Goal: Information Seeking & Learning: Check status

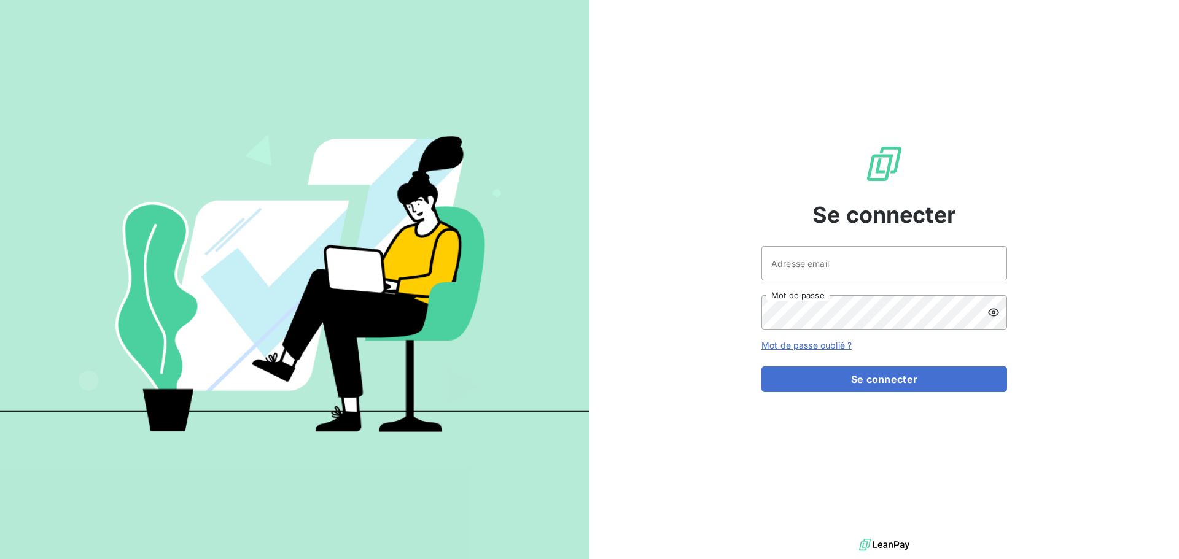
click at [0, 0] on div at bounding box center [0, 0] width 0 height 0
type input "rfroge@oet.fr"
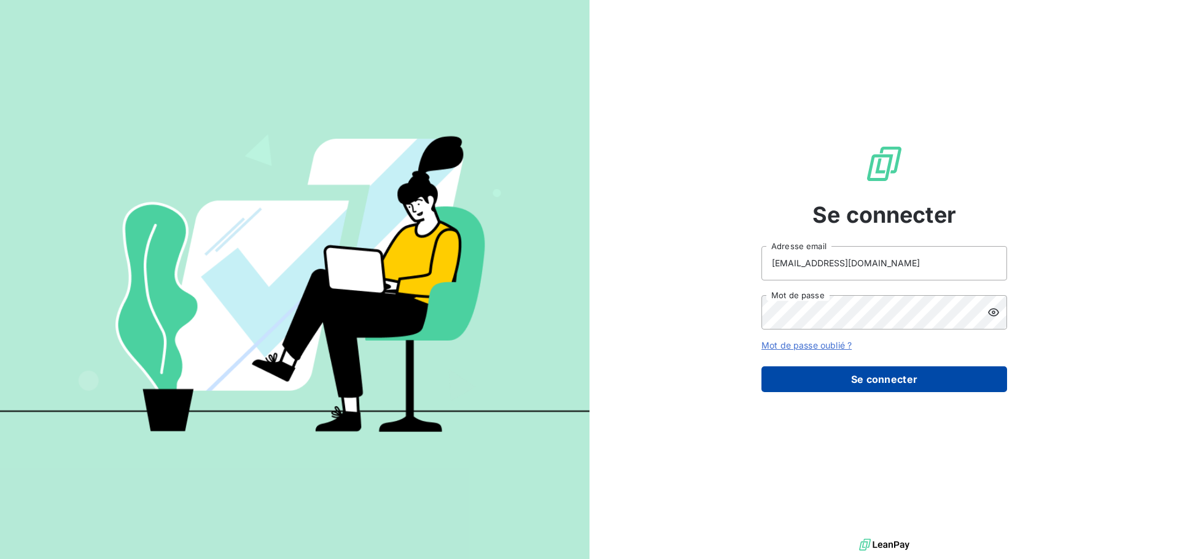
click at [863, 373] on button "Se connecter" at bounding box center [884, 379] width 246 height 26
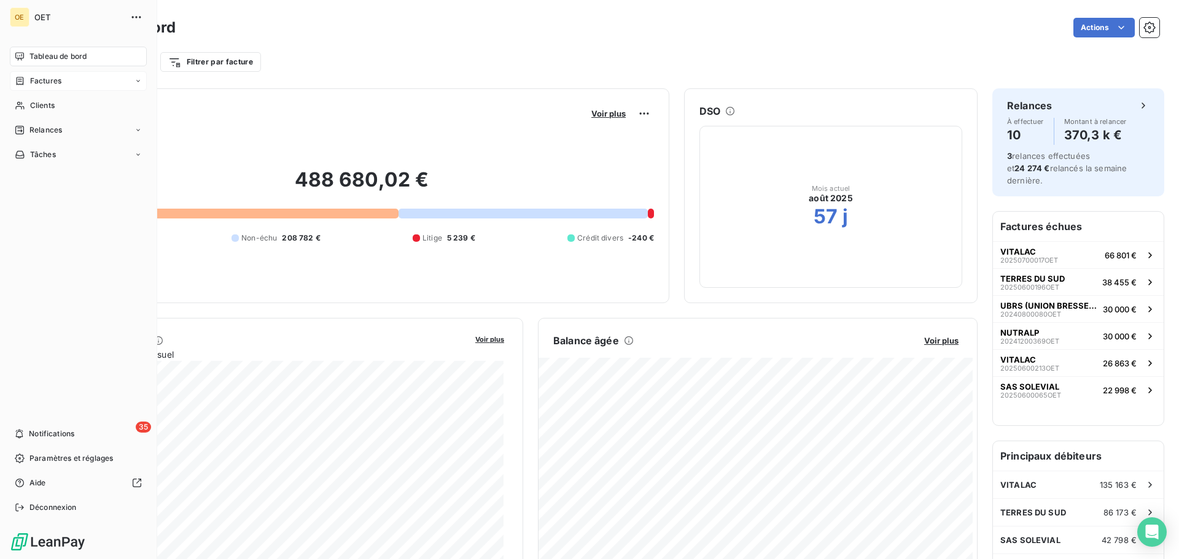
click at [50, 82] on span "Factures" at bounding box center [45, 81] width 31 height 11
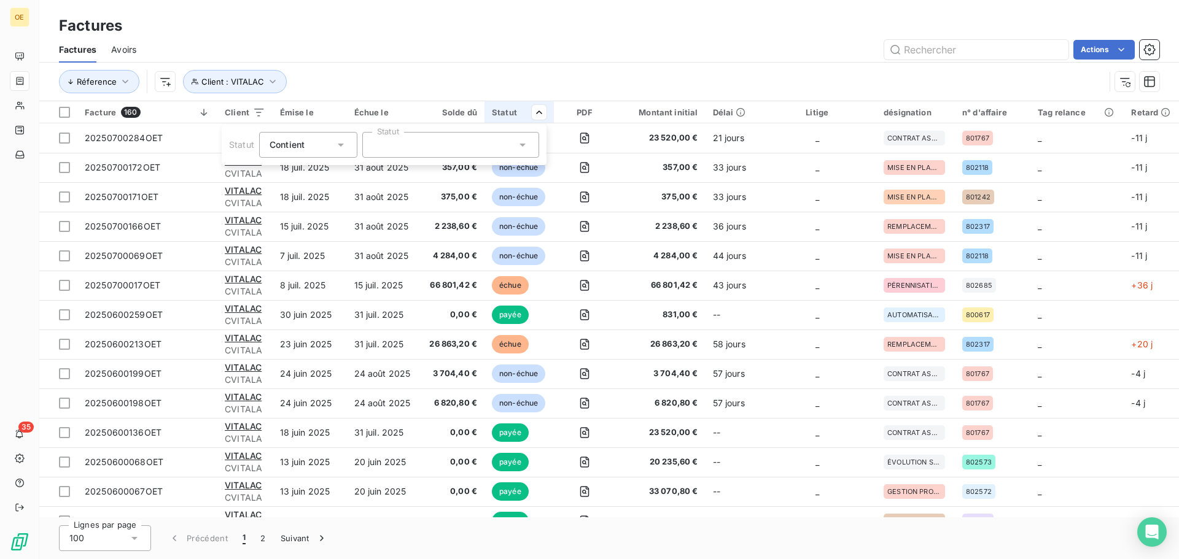
click at [538, 61] on html "OE 35 Factures Factures Avoirs Actions Réference Client : VITALAC Facture 160 C…" at bounding box center [589, 279] width 1179 height 559
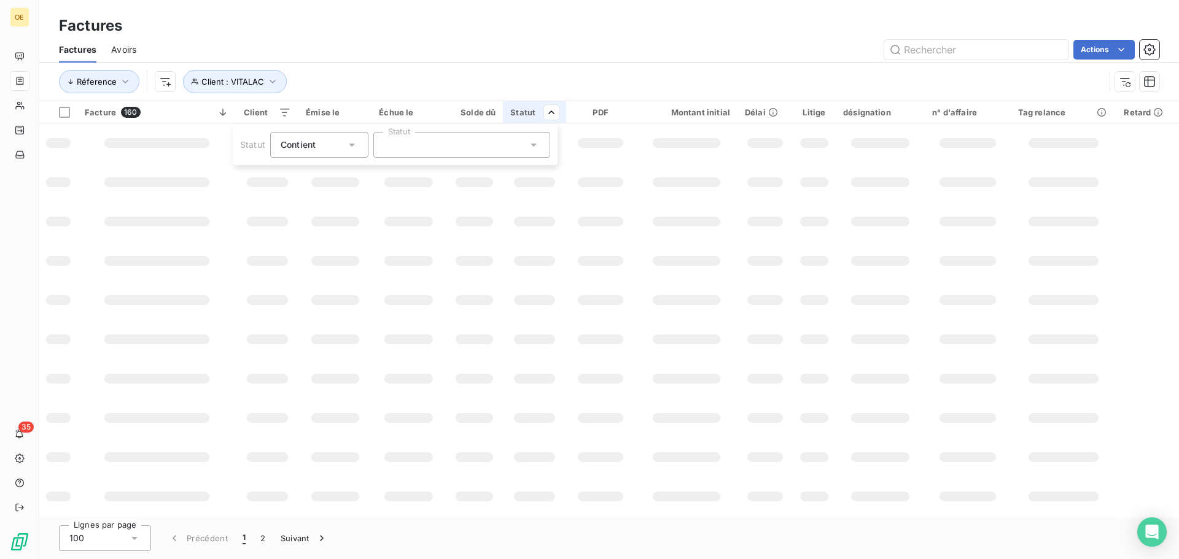
click at [544, 56] on html "OE 35 Factures Factures Avoirs Actions Réference Client : VITALAC Facture 160 C…" at bounding box center [589, 279] width 1179 height 559
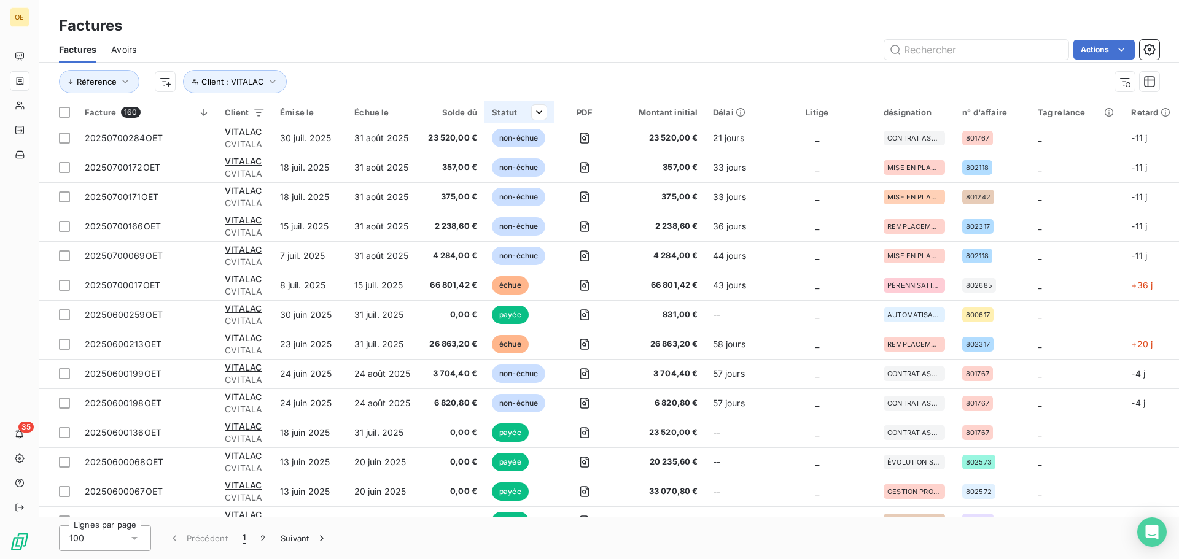
click at [548, 114] on th "Statut" at bounding box center [518, 112] width 69 height 22
click at [478, 152] on div at bounding box center [450, 145] width 177 height 26
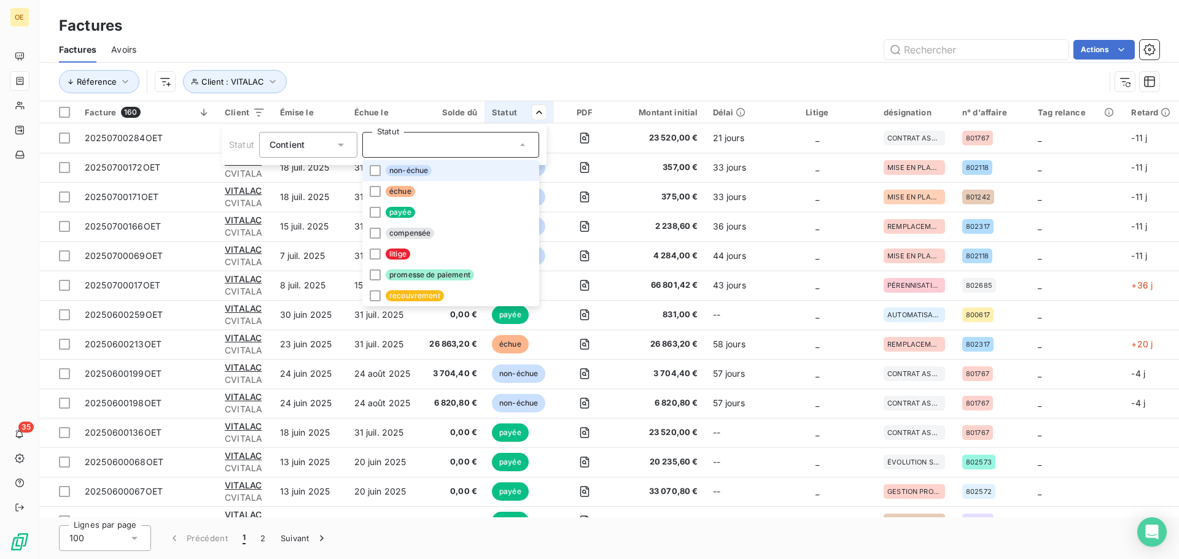
click at [371, 163] on li "non-échue" at bounding box center [450, 170] width 177 height 21
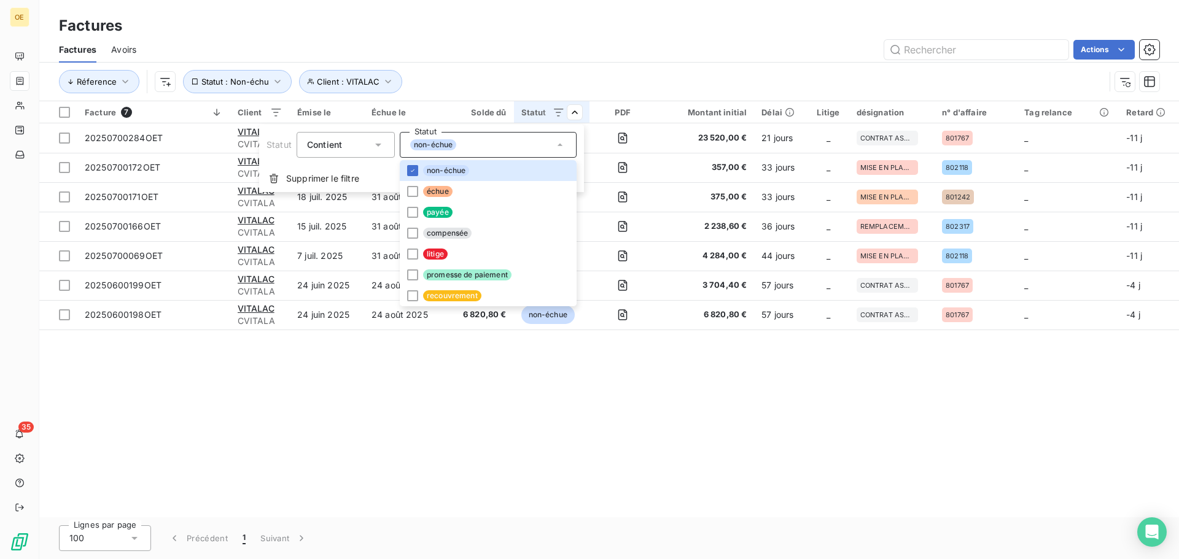
click at [368, 145] on div "Contient" at bounding box center [339, 144] width 65 height 17
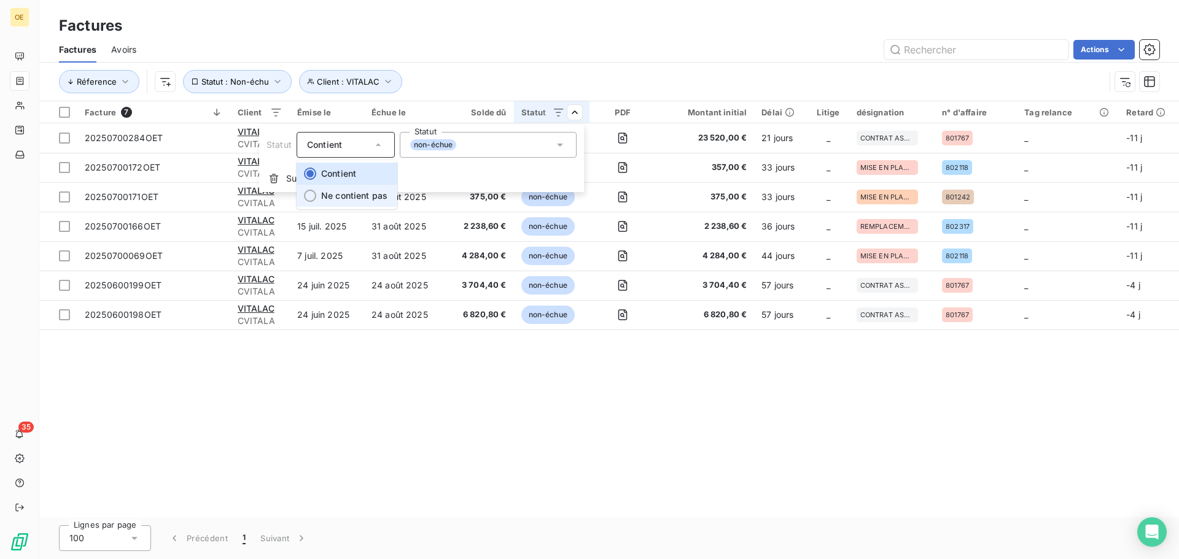
click at [352, 193] on span "Ne contient pas" at bounding box center [354, 195] width 66 height 10
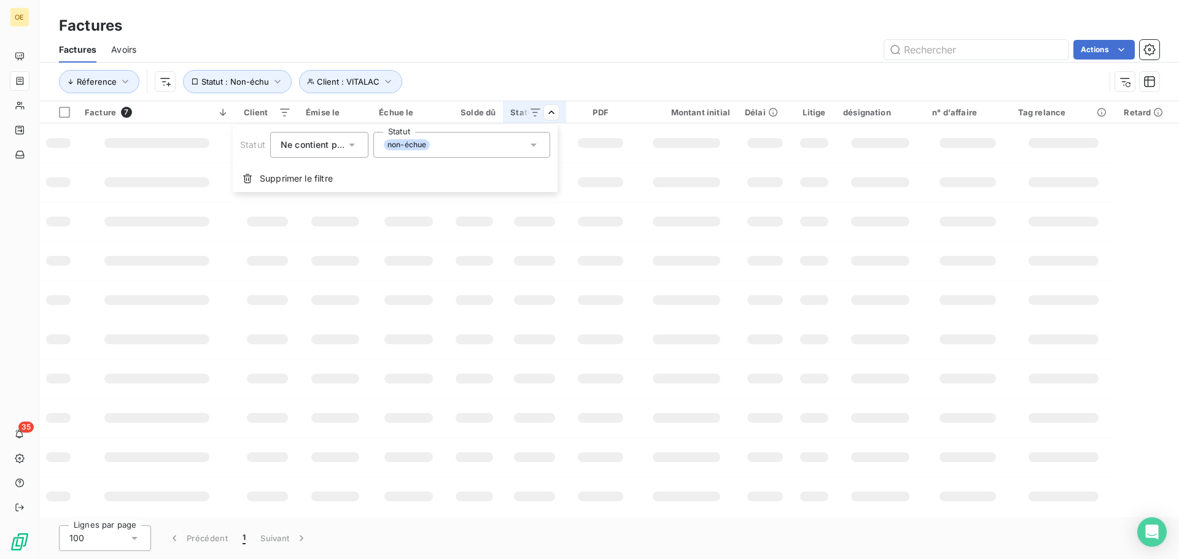
click at [506, 143] on div "non-échue" at bounding box center [461, 145] width 177 height 26
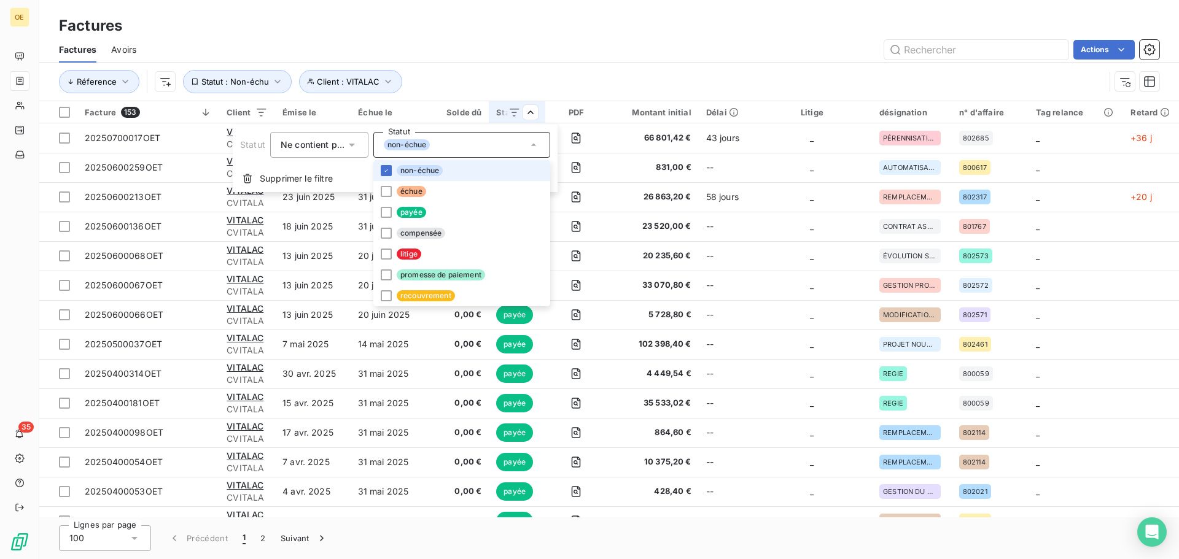
click at [532, 143] on icon at bounding box center [533, 145] width 12 height 12
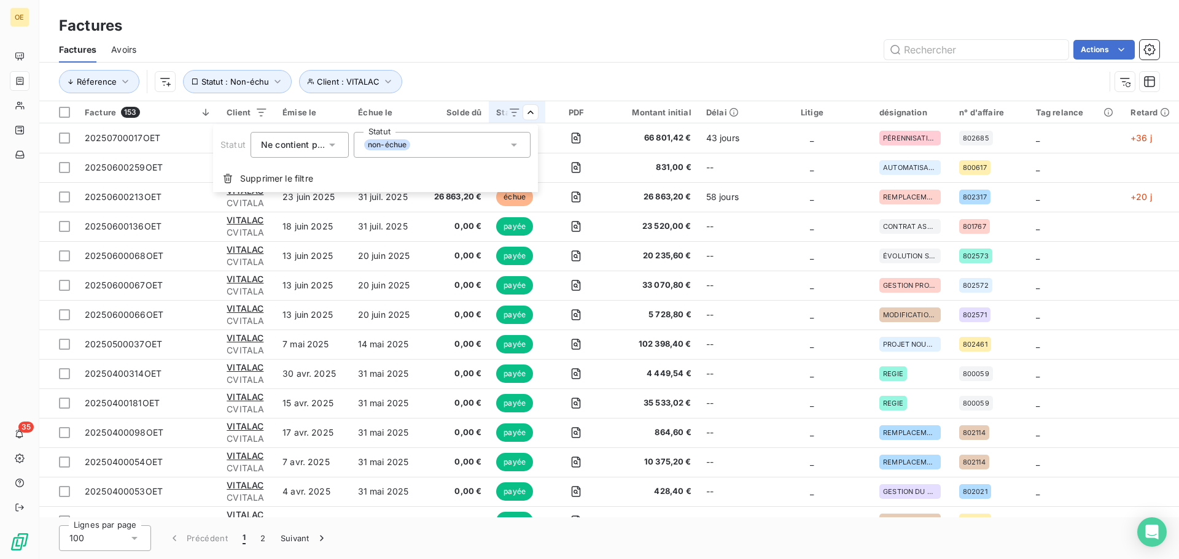
click at [532, 143] on div "Statut Ne contient pas Statut non-échue" at bounding box center [375, 145] width 325 height 41
click at [519, 142] on icon at bounding box center [514, 145] width 12 height 12
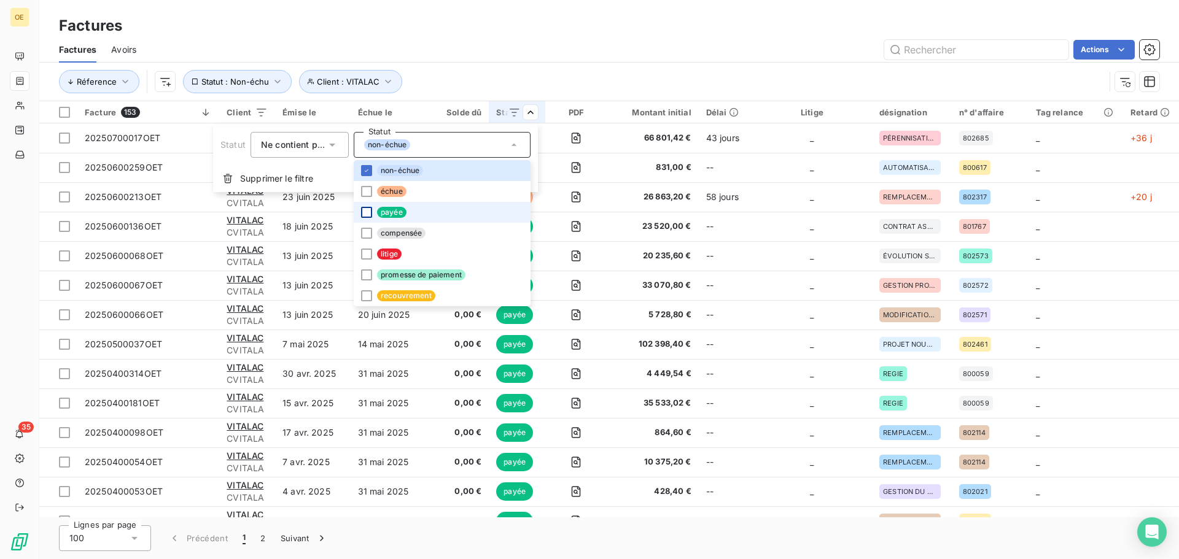
click at [368, 216] on div at bounding box center [366, 212] width 11 height 11
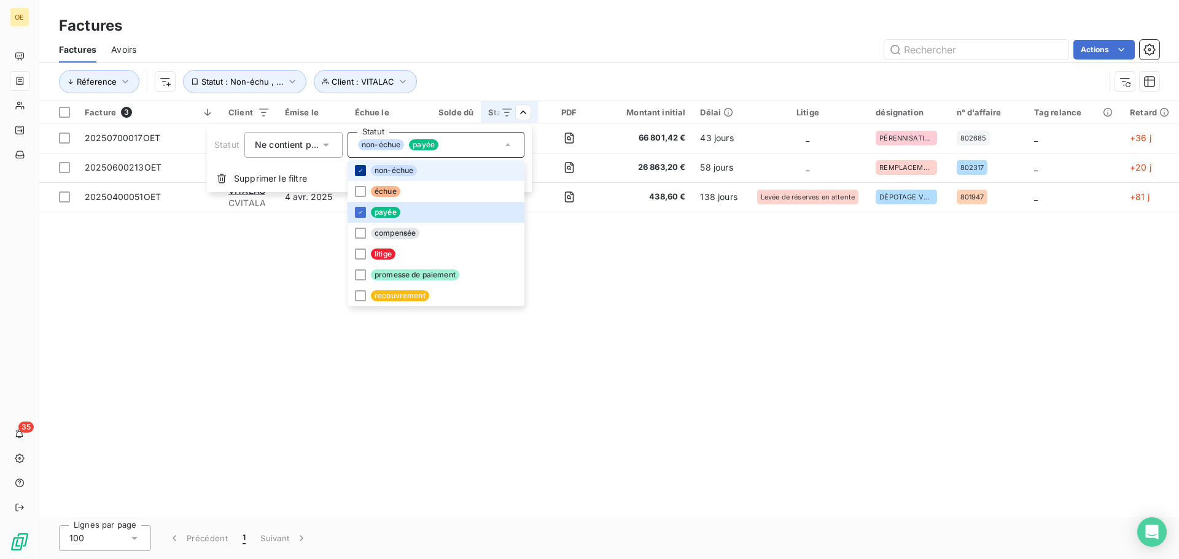
click at [357, 173] on icon at bounding box center [360, 170] width 7 height 7
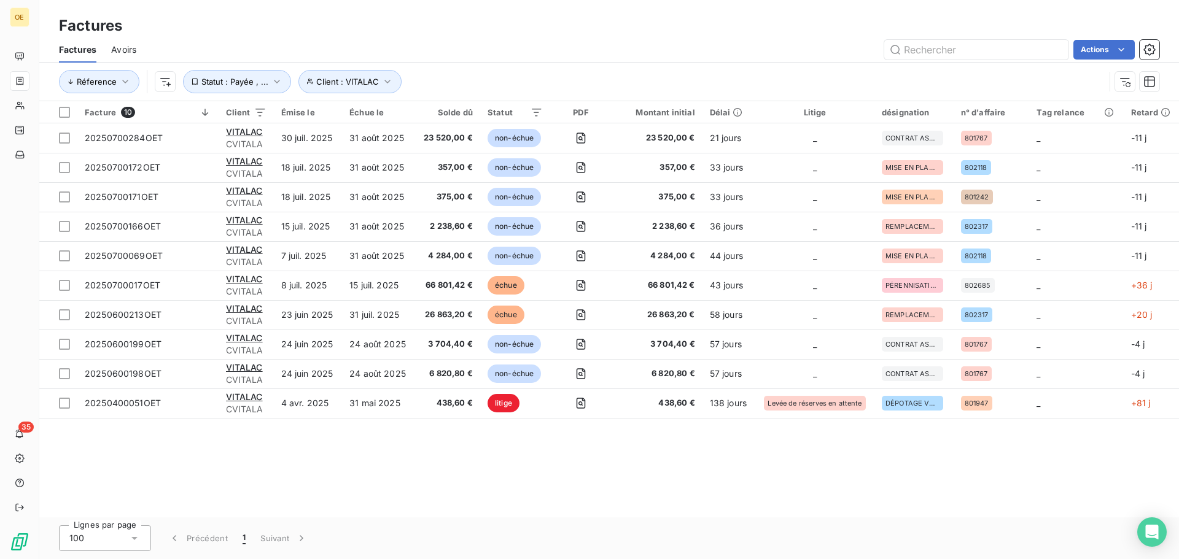
click at [567, 64] on html "OE 35 Factures Factures Avoirs Actions Réference Client : VITALAC Statut : Payé…" at bounding box center [589, 279] width 1179 height 559
click at [343, 80] on span "Client : VITALAC" at bounding box center [347, 82] width 63 height 10
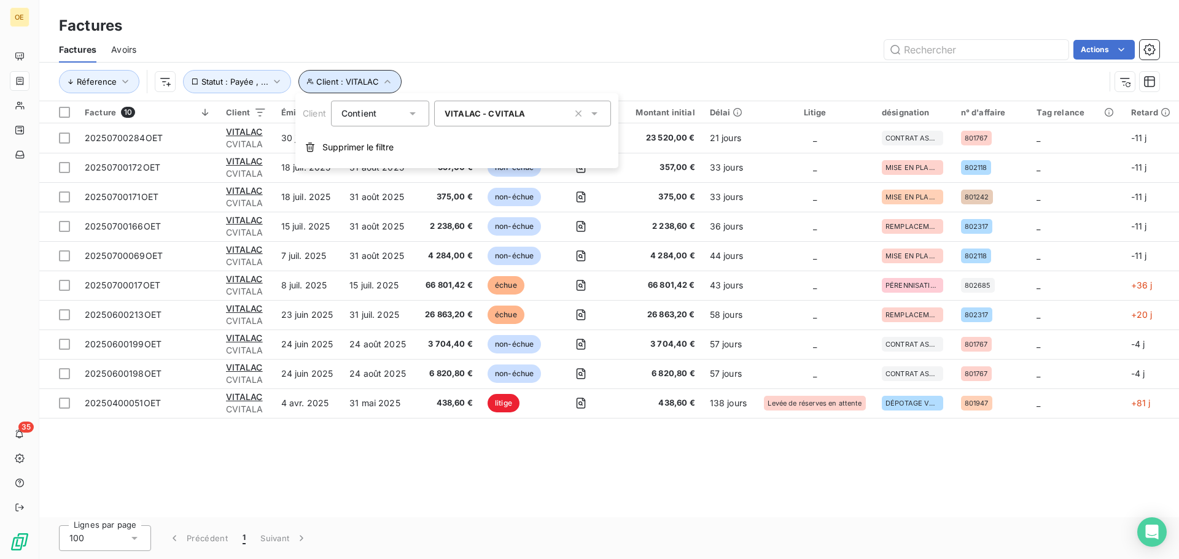
click at [343, 80] on span "Client : VITALAC" at bounding box center [347, 82] width 63 height 10
click at [390, 79] on button "Client : VITALAC" at bounding box center [350, 81] width 104 height 23
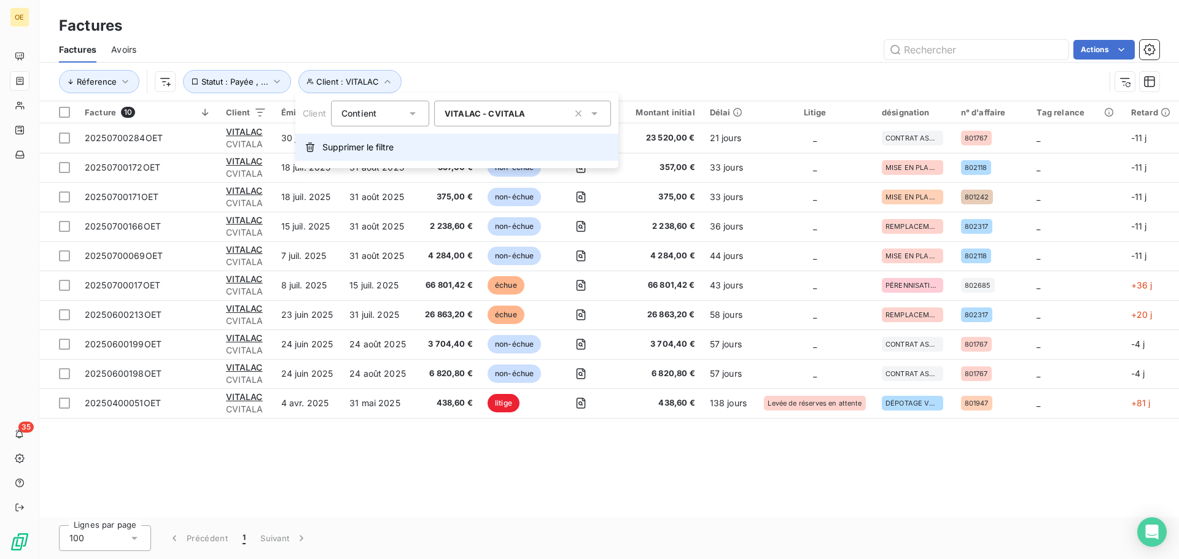
click at [357, 149] on span "Supprimer le filtre" at bounding box center [357, 147] width 71 height 12
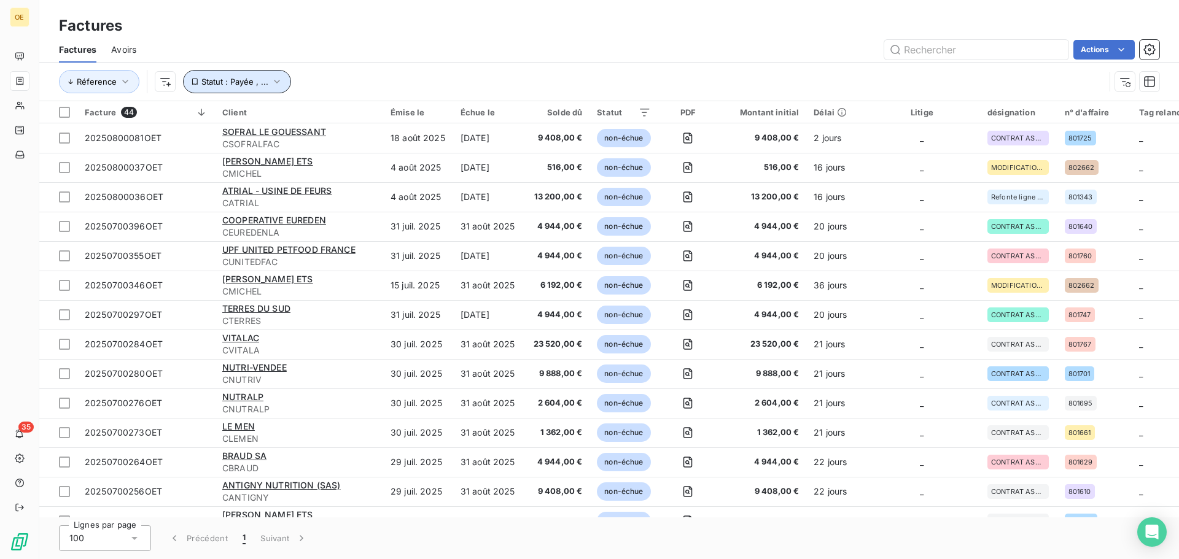
click at [271, 85] on icon "button" at bounding box center [277, 82] width 12 height 12
click at [344, 51] on div "Actions" at bounding box center [655, 50] width 1008 height 20
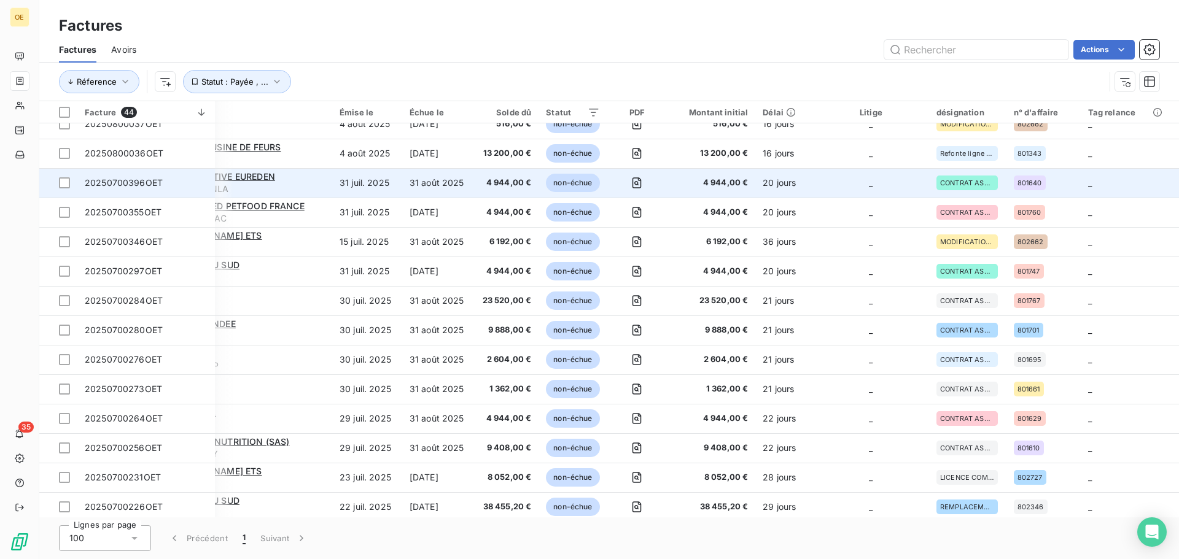
scroll to position [0, 51]
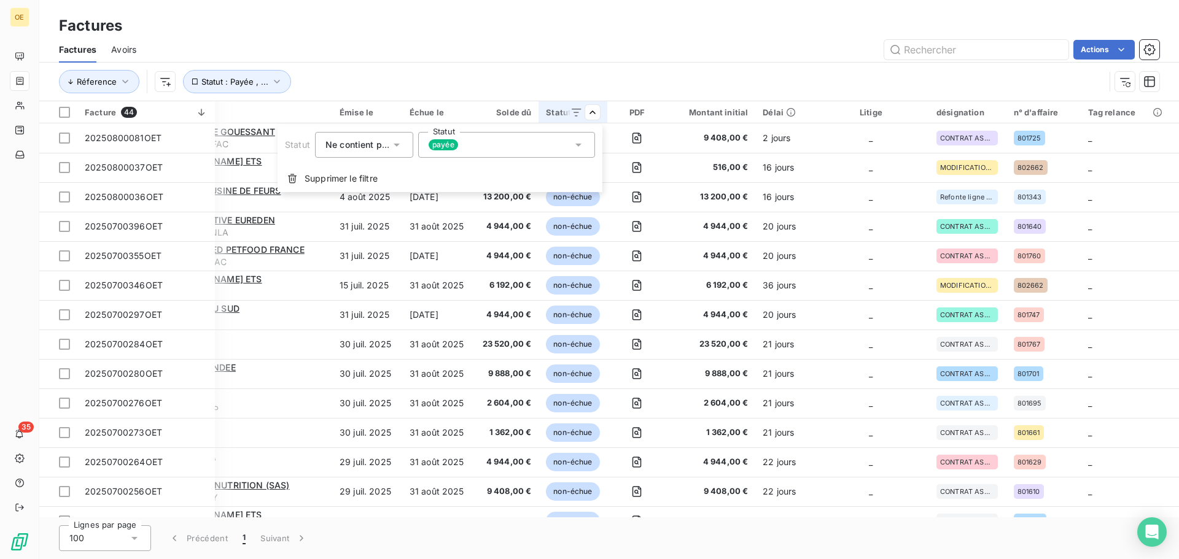
click at [480, 153] on div "payée" at bounding box center [506, 145] width 177 height 26
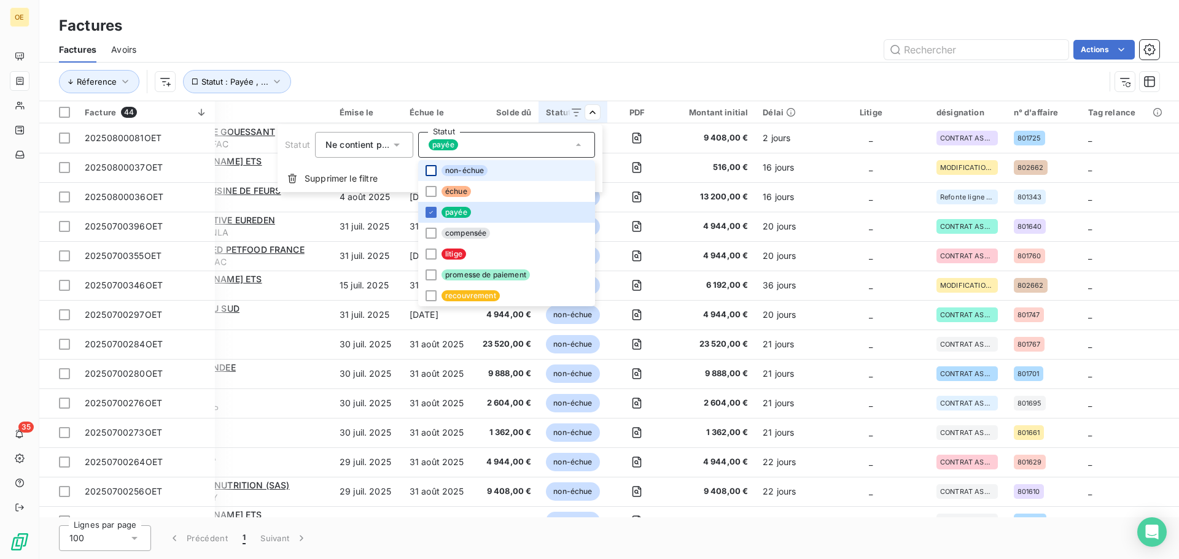
click at [429, 171] on div at bounding box center [430, 170] width 11 height 11
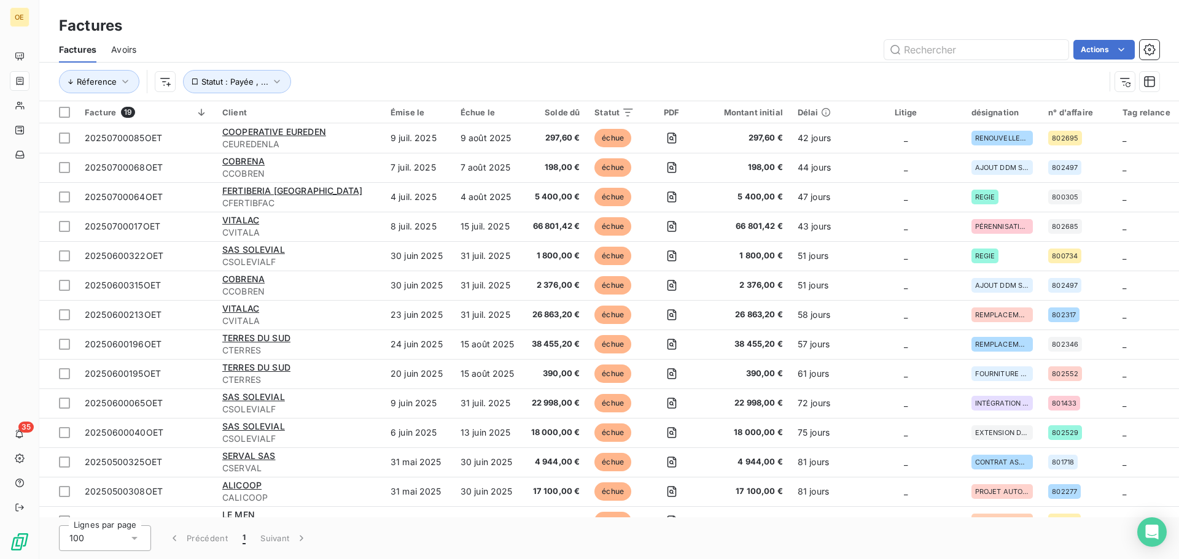
click at [549, 58] on html "OE 35 Factures Factures Avoirs Actions Réference Statut : Payée , ... Facture 1…" at bounding box center [589, 279] width 1179 height 559
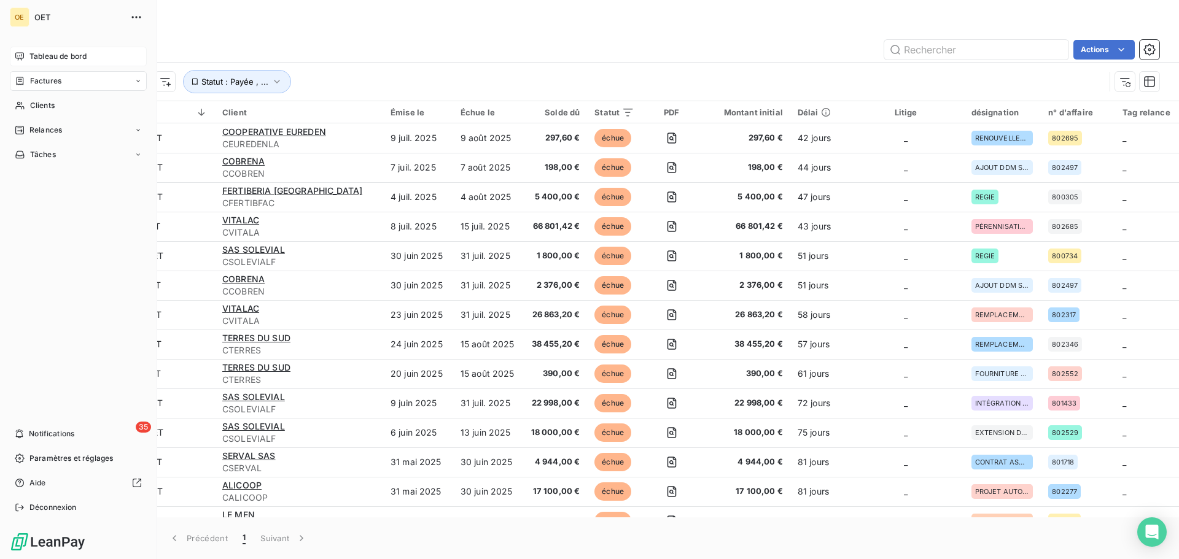
click at [23, 61] on icon at bounding box center [20, 57] width 10 height 10
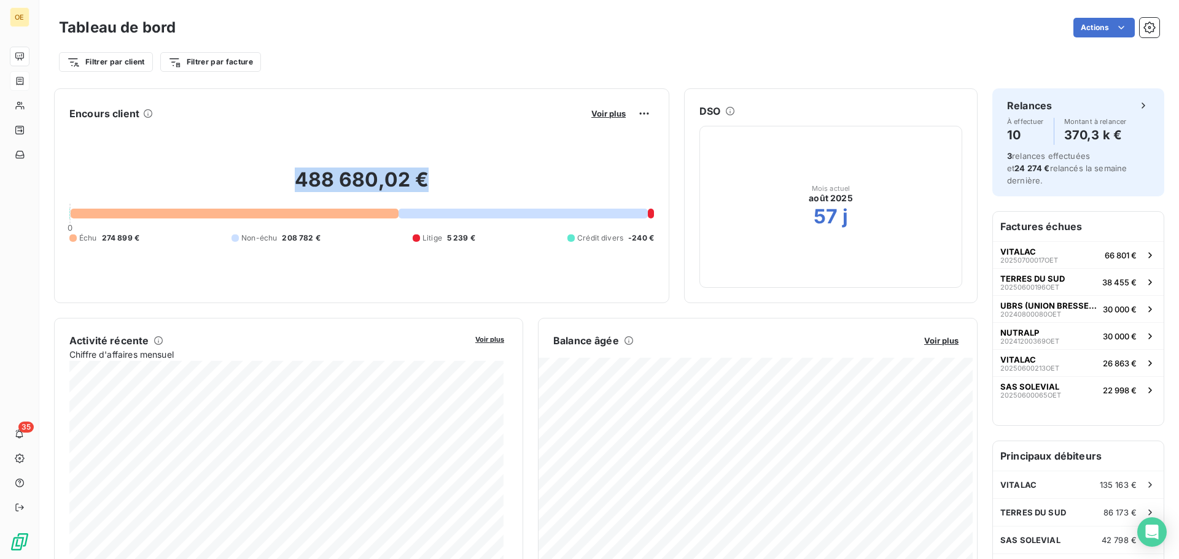
drag, startPoint x: 294, startPoint y: 176, endPoint x: 470, endPoint y: 174, distance: 175.6
click at [470, 174] on h2 "488 680,02 €" at bounding box center [361, 186] width 584 height 37
drag, startPoint x: 104, startPoint y: 238, endPoint x: 161, endPoint y: 239, distance: 57.7
click at [161, 239] on div "Échu 274 899 € Non-échu 208 782 € Litige 5 239 € Crédit divers -240 €" at bounding box center [361, 238] width 584 height 11
click at [595, 115] on span "Voir plus" at bounding box center [608, 114] width 34 height 10
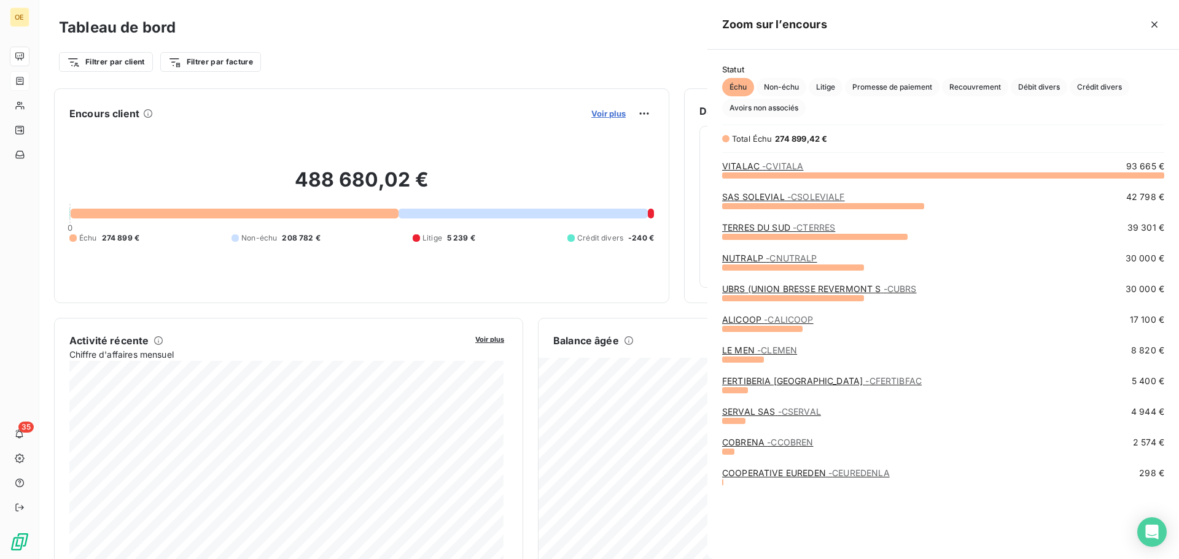
scroll to position [375, 462]
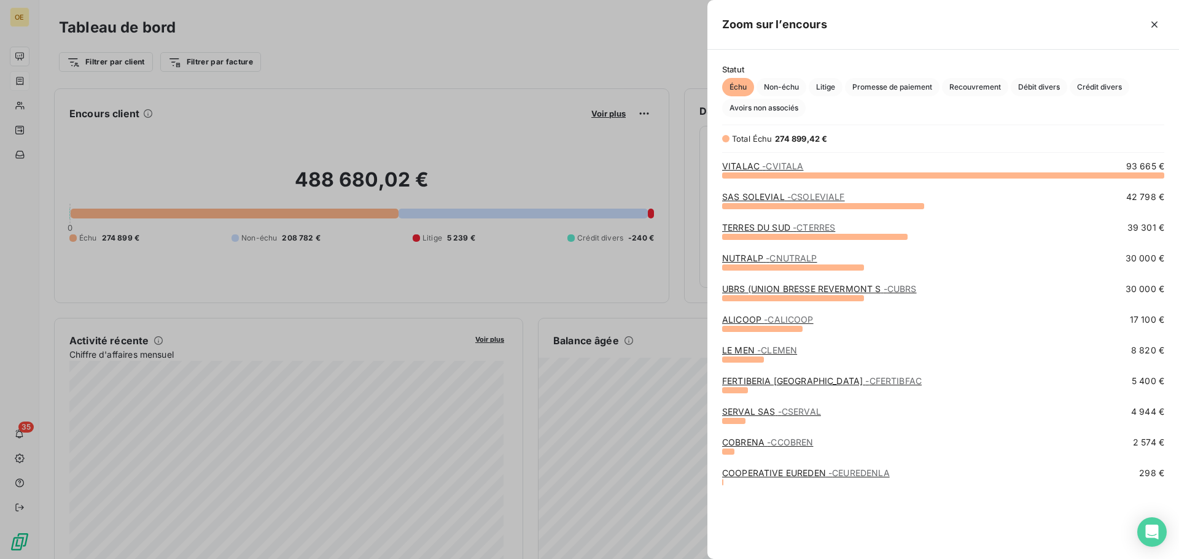
click at [617, 149] on div at bounding box center [589, 279] width 1179 height 559
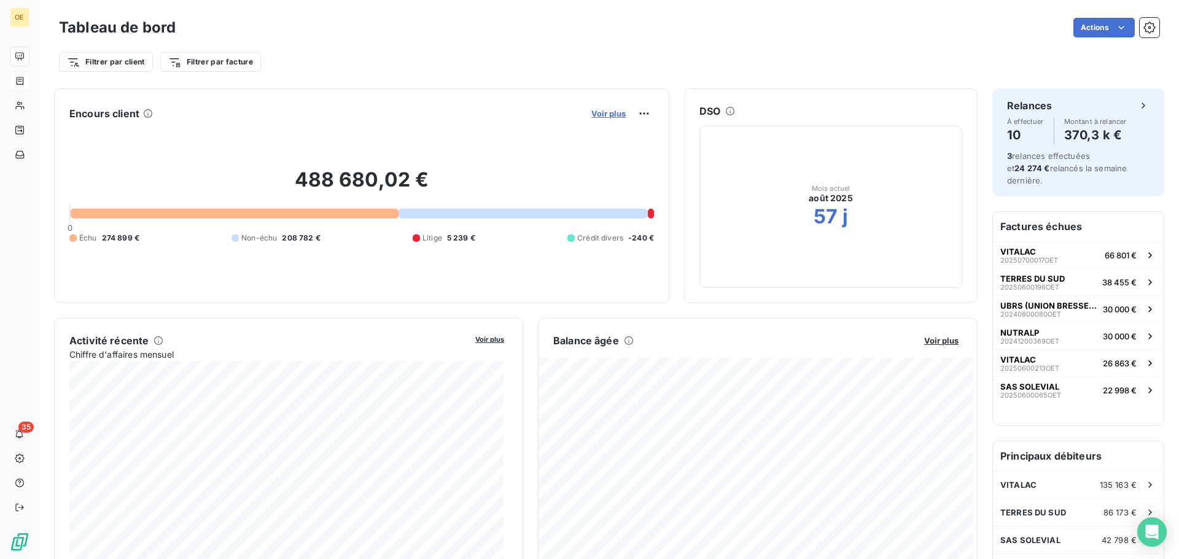
click at [606, 111] on span "Voir plus" at bounding box center [608, 114] width 34 height 10
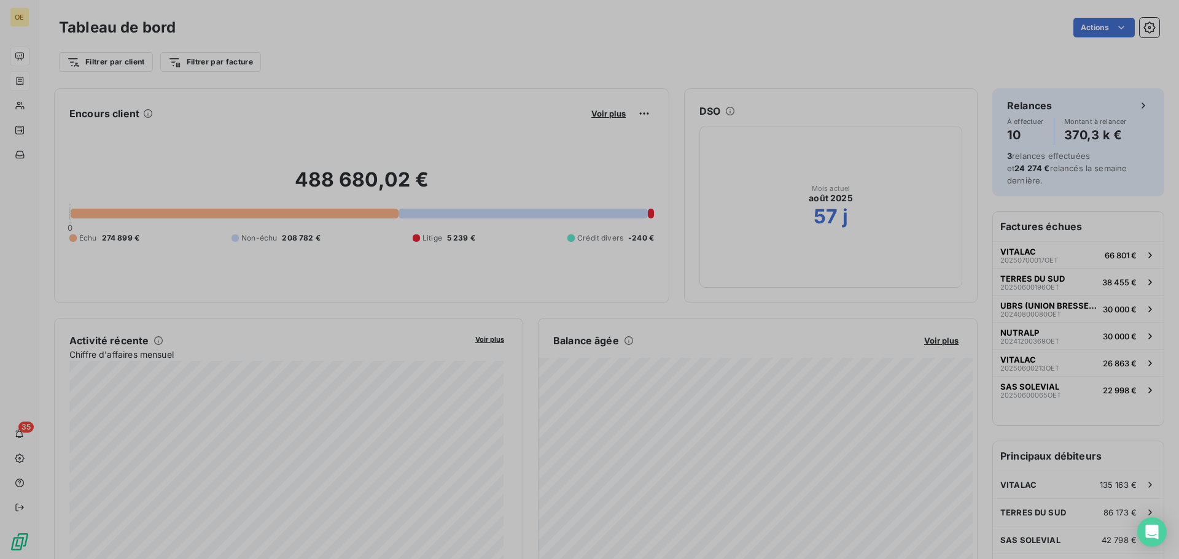
scroll to position [550, 462]
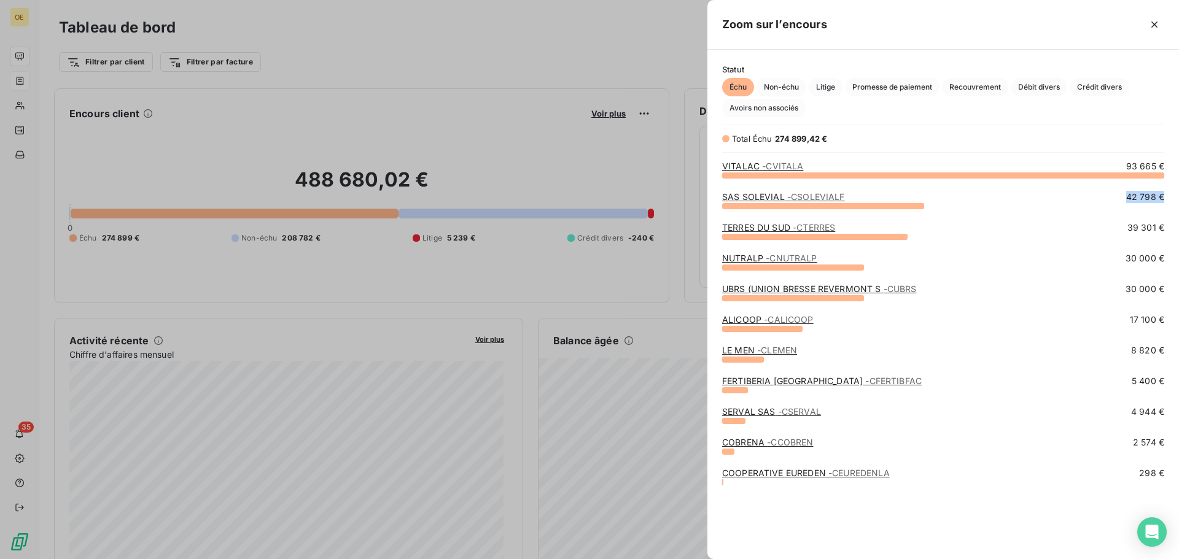
drag, startPoint x: 1121, startPoint y: 197, endPoint x: 1163, endPoint y: 192, distance: 42.7
click at [1163, 192] on div "SAS SOLEVIAL - CSOLEVIALF 42 798 €" at bounding box center [943, 197] width 442 height 12
click at [811, 193] on span "- CSOLEVIALF" at bounding box center [816, 197] width 58 height 10
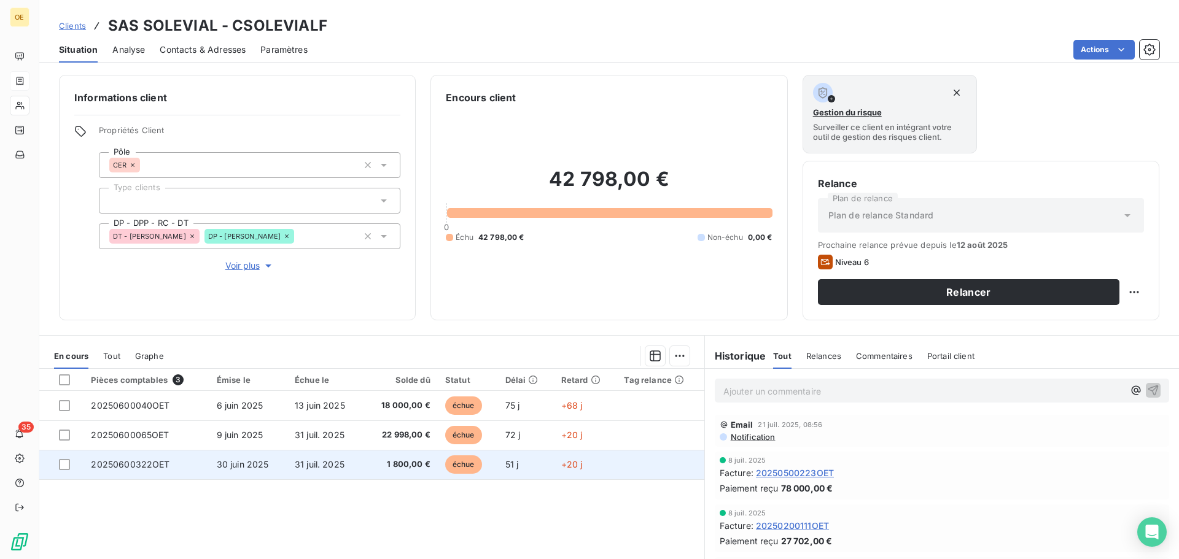
click at [511, 465] on span "51 j" at bounding box center [512, 464] width 14 height 10
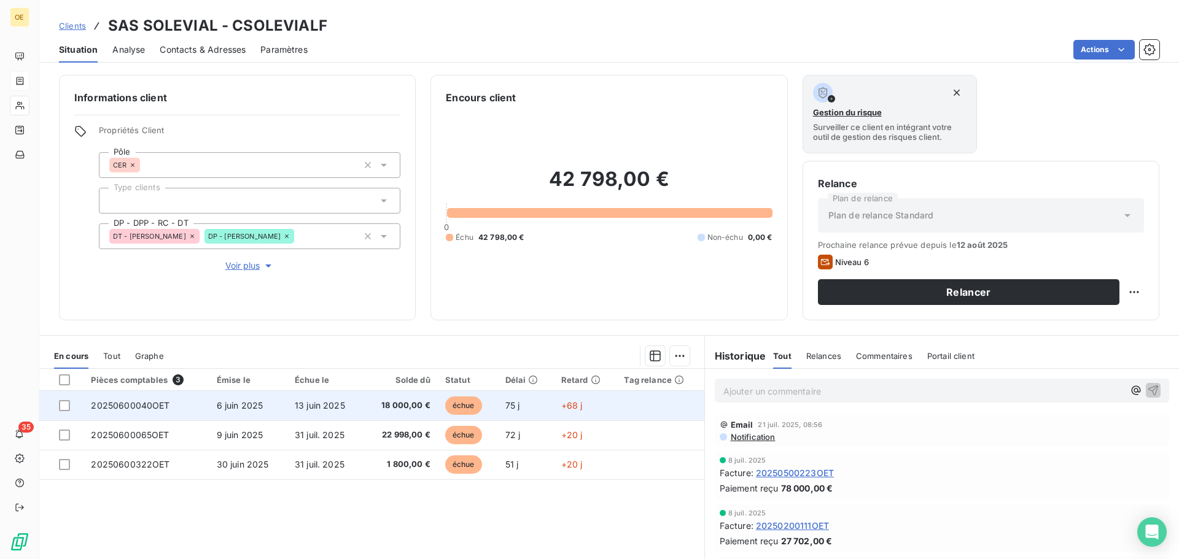
click at [291, 411] on td "13 juin 2025" at bounding box center [325, 405] width 76 height 29
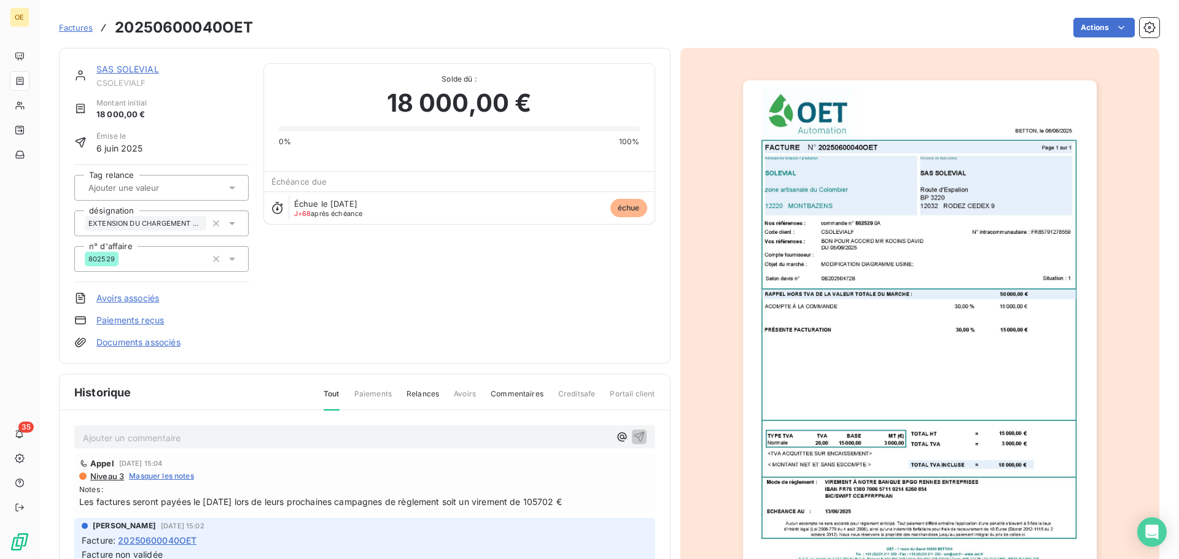
scroll to position [120, 0]
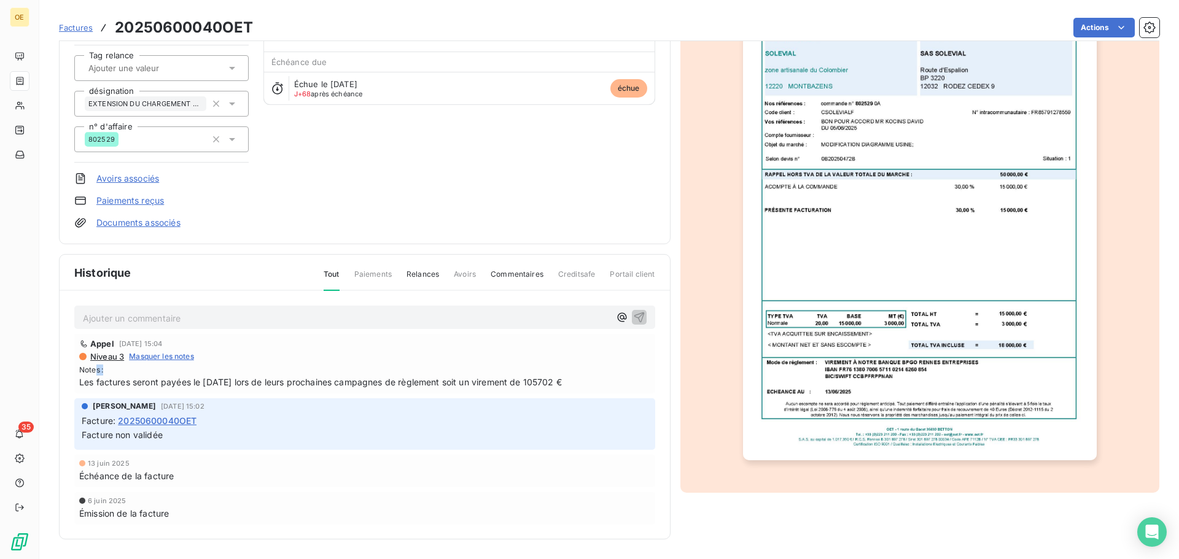
drag, startPoint x: 96, startPoint y: 367, endPoint x: 406, endPoint y: 375, distance: 310.7
click at [406, 375] on span "Notes :" at bounding box center [364, 370] width 571 height 11
drag, startPoint x: 586, startPoint y: 374, endPoint x: 220, endPoint y: 376, distance: 365.2
click at [220, 376] on div "Notes : Les factures seront payées le [DATE] lors de leurs prochaines campagnes…" at bounding box center [364, 377] width 571 height 24
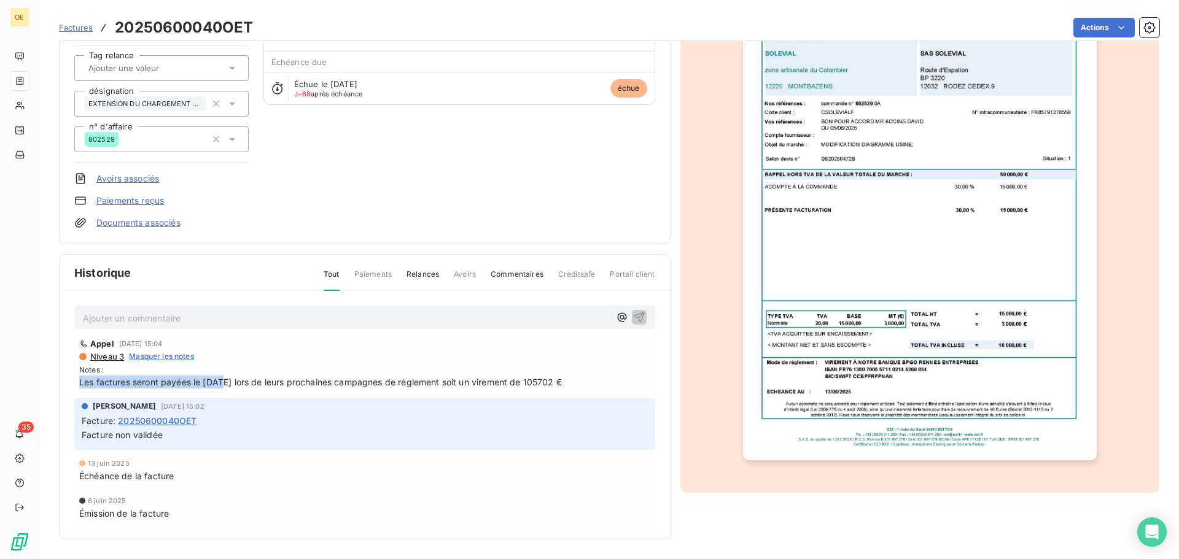
click at [220, 376] on span "Les factures seront payées le [DATE] lors de leurs prochaines campagnes de règl…" at bounding box center [364, 382] width 571 height 13
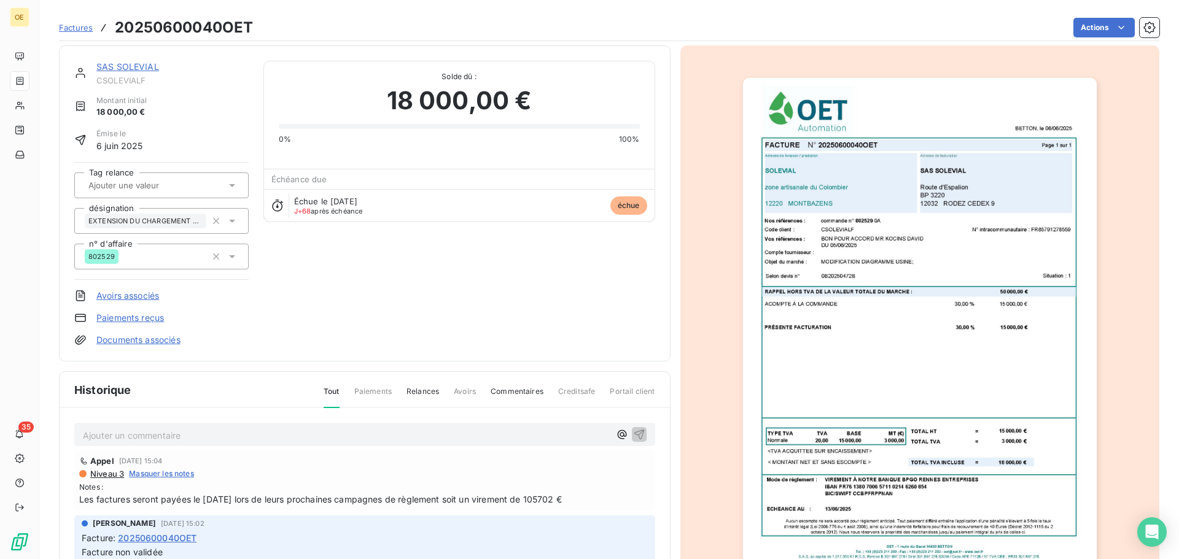
scroll to position [2, 0]
click at [322, 245] on div "SAS SOLEVIAL CSOLEVIALF Montant initial 18 000,00 € Émise le [DATE] Tag relance…" at bounding box center [364, 203] width 581 height 285
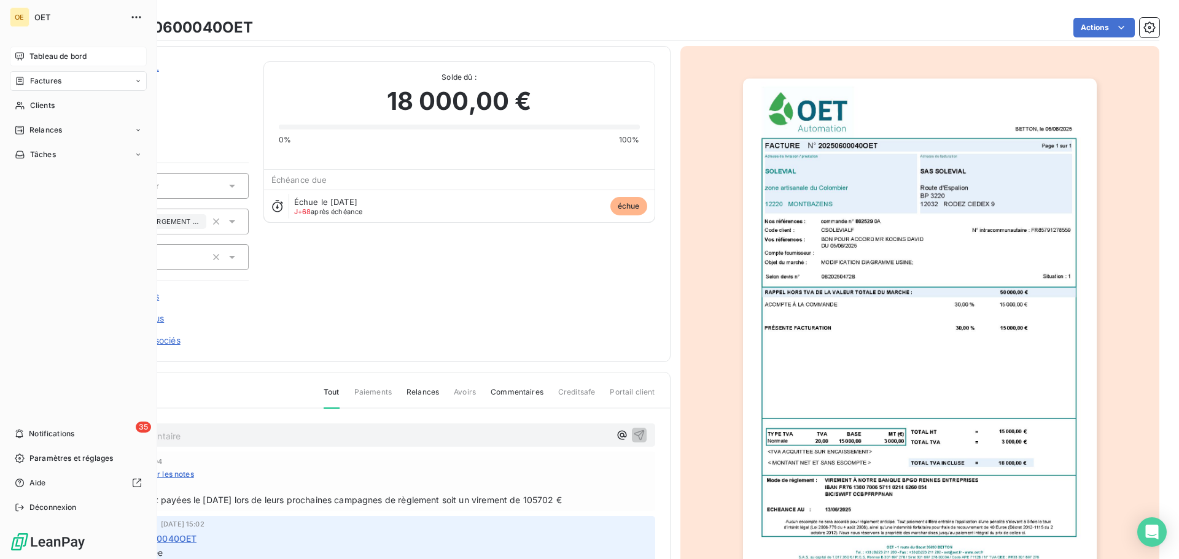
click at [50, 59] on span "Tableau de bord" at bounding box center [57, 56] width 57 height 11
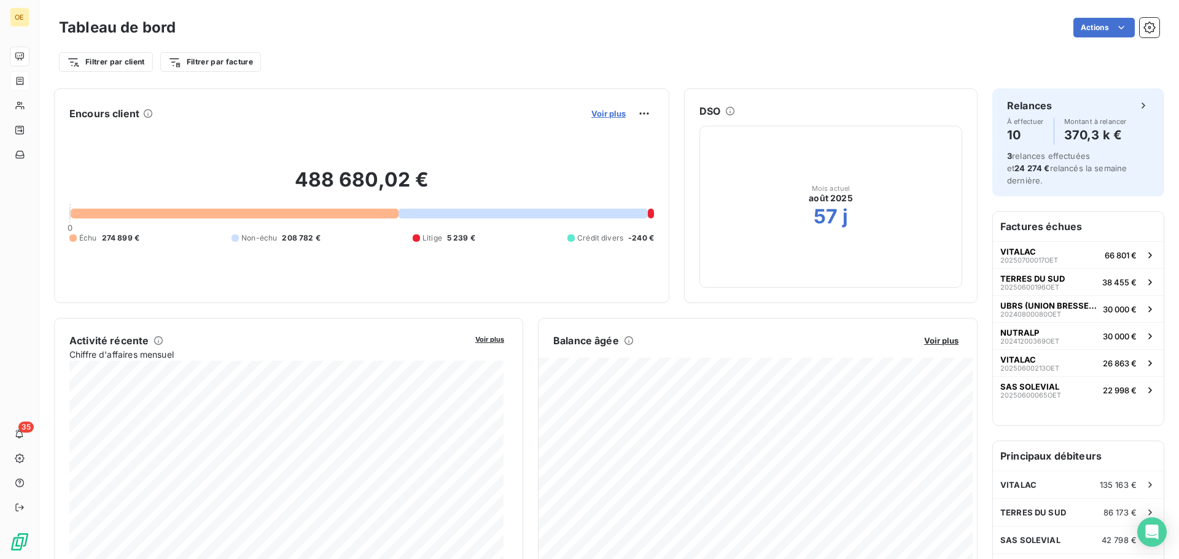
click at [602, 114] on span "Voir plus" at bounding box center [608, 114] width 34 height 10
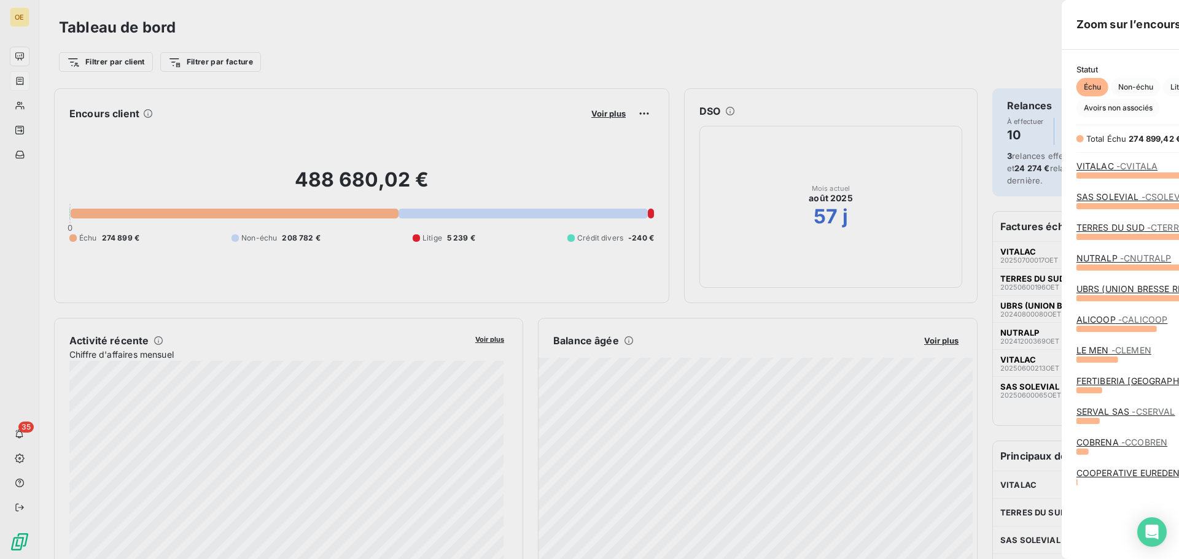
scroll to position [550, 462]
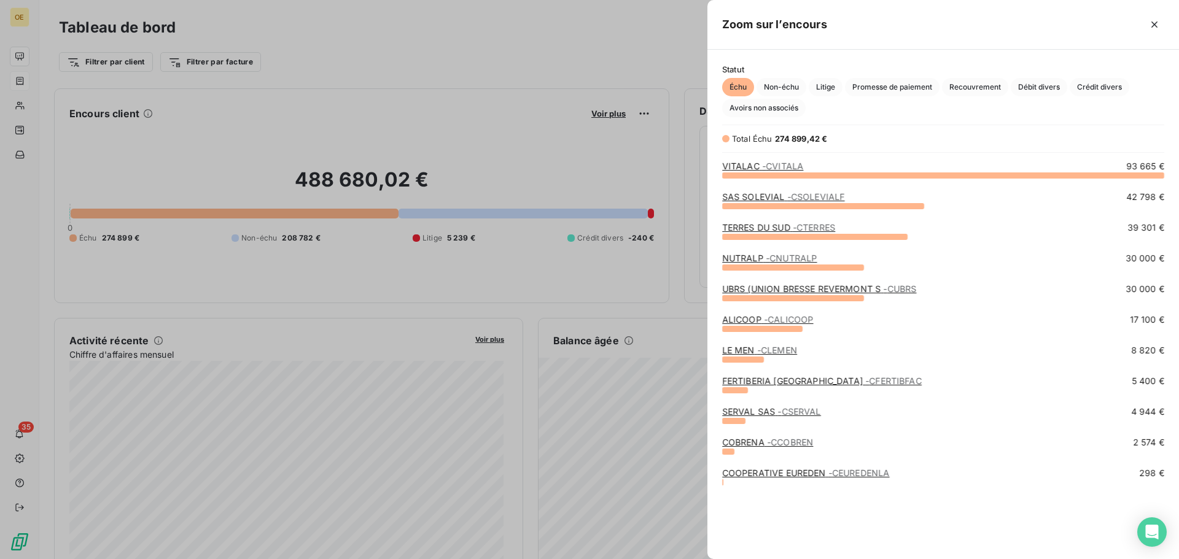
click at [819, 225] on span "- CTERRES" at bounding box center [813, 227] width 42 height 10
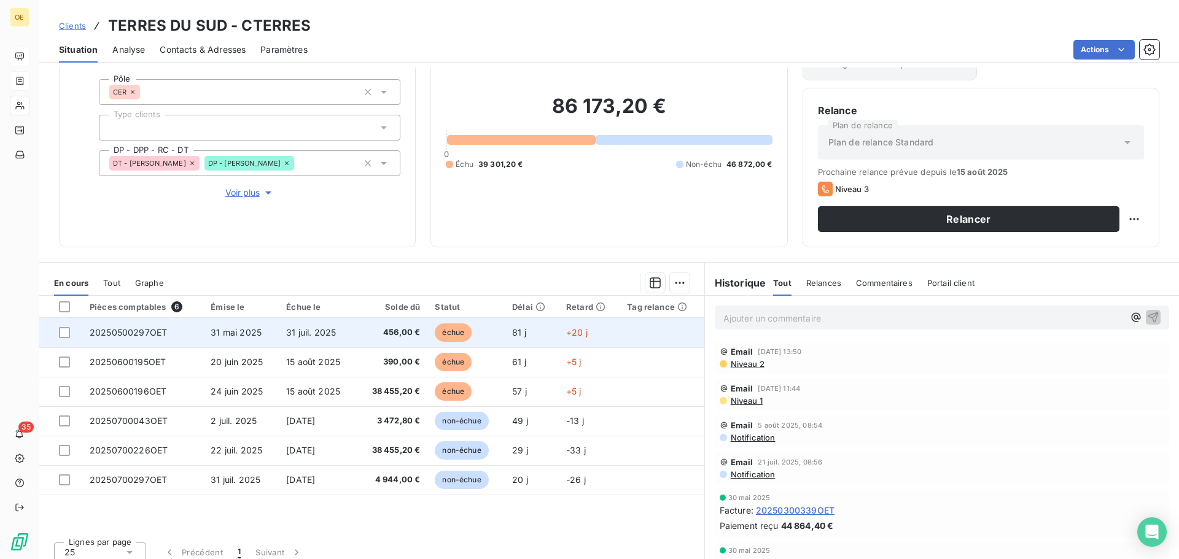
scroll to position [74, 0]
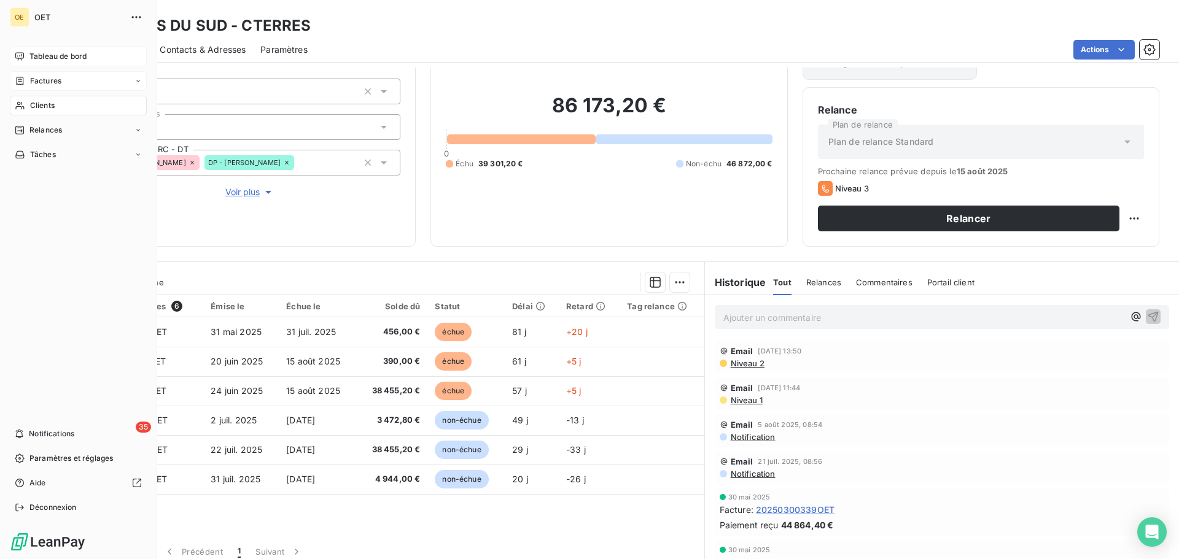
click at [63, 55] on span "Tableau de bord" at bounding box center [57, 56] width 57 height 11
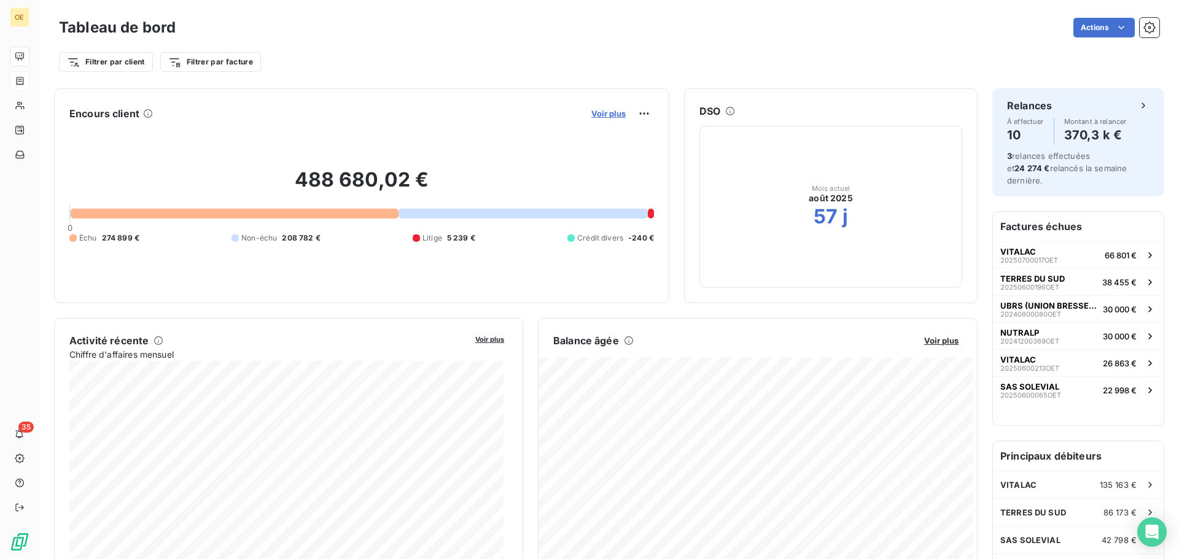
click at [597, 114] on span "Voir plus" at bounding box center [608, 114] width 34 height 10
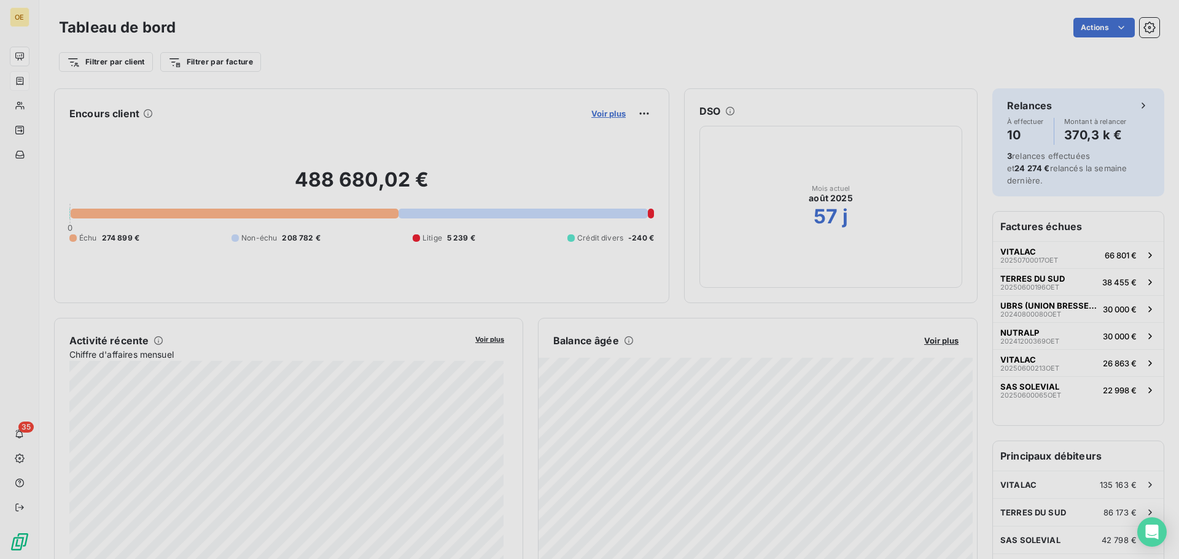
scroll to position [550, 462]
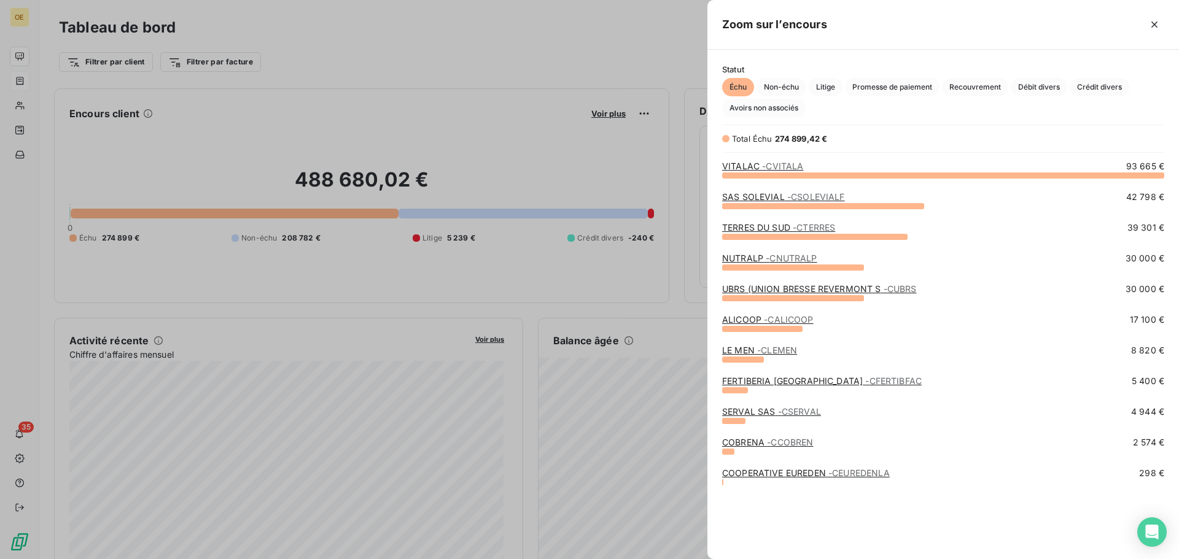
click at [601, 182] on div at bounding box center [589, 279] width 1179 height 559
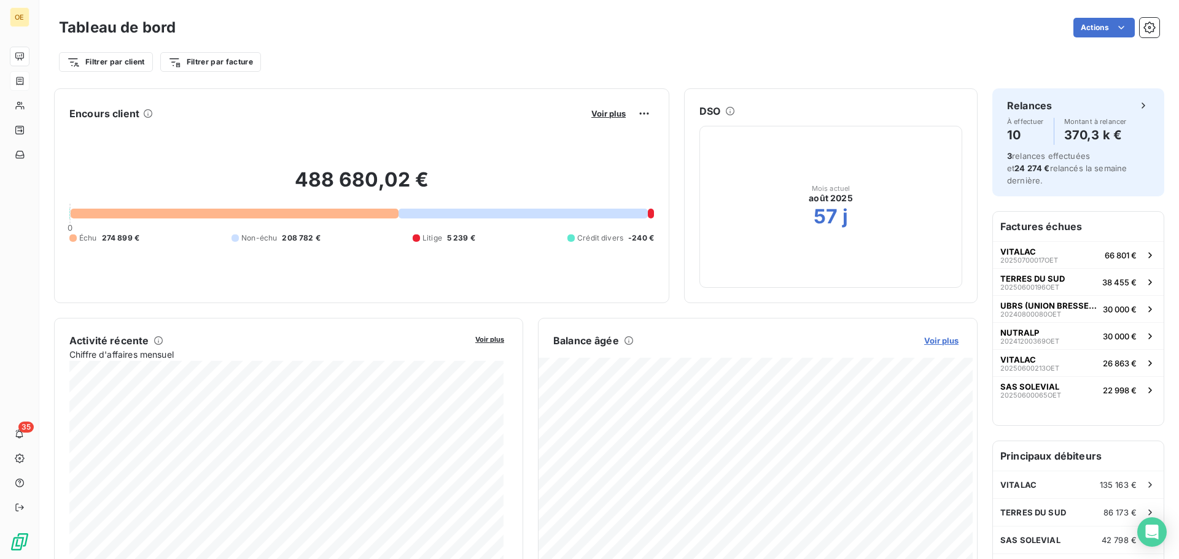
click at [933, 336] on span "Voir plus" at bounding box center [941, 341] width 34 height 10
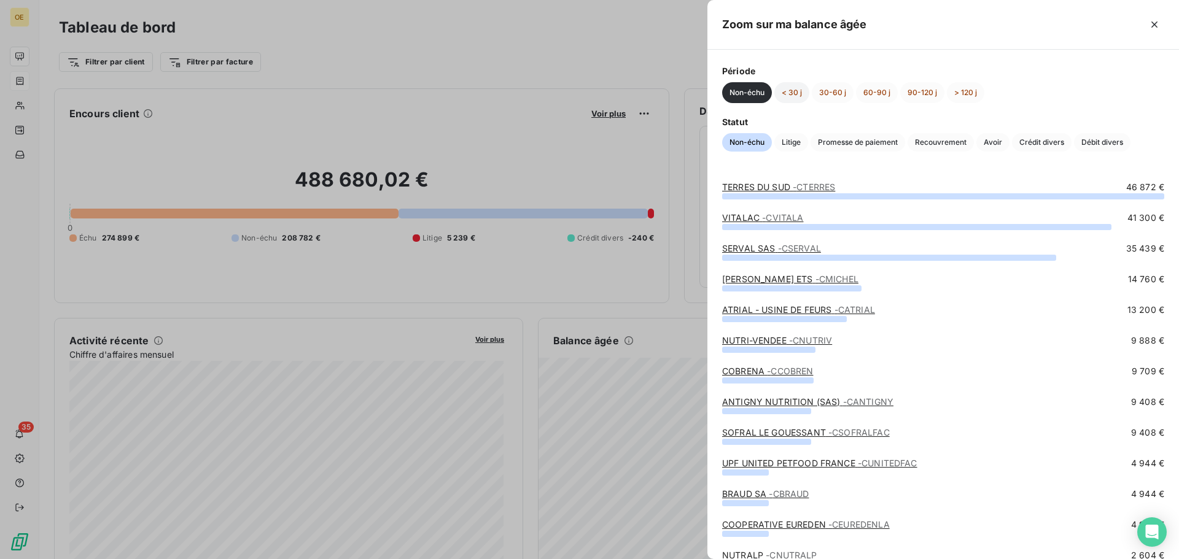
click at [789, 93] on button "< 30 j" at bounding box center [791, 92] width 35 height 21
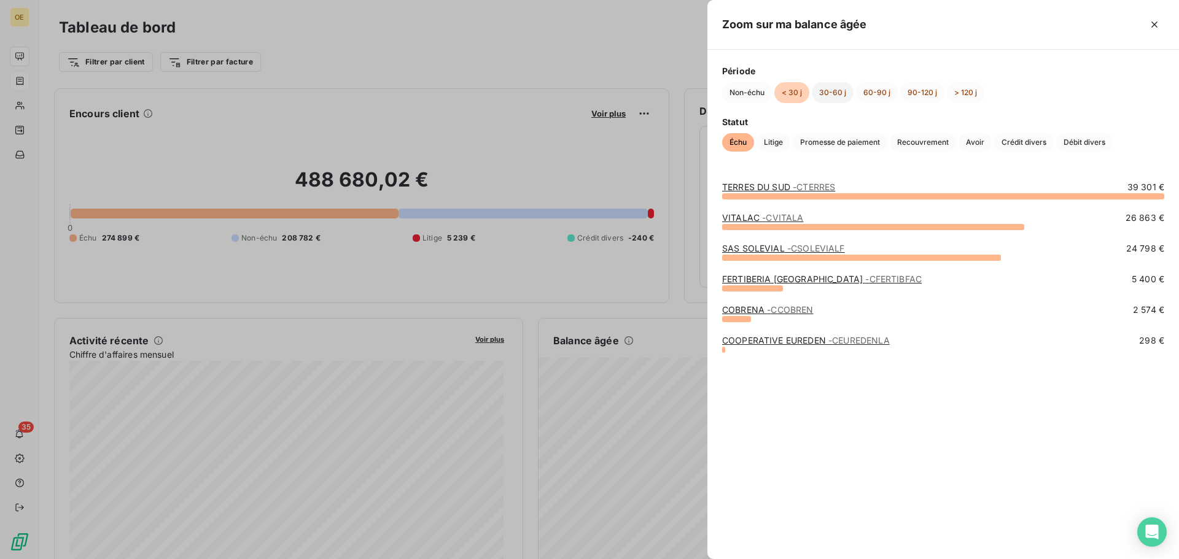
click at [828, 90] on button "30-60 j" at bounding box center [832, 92] width 42 height 21
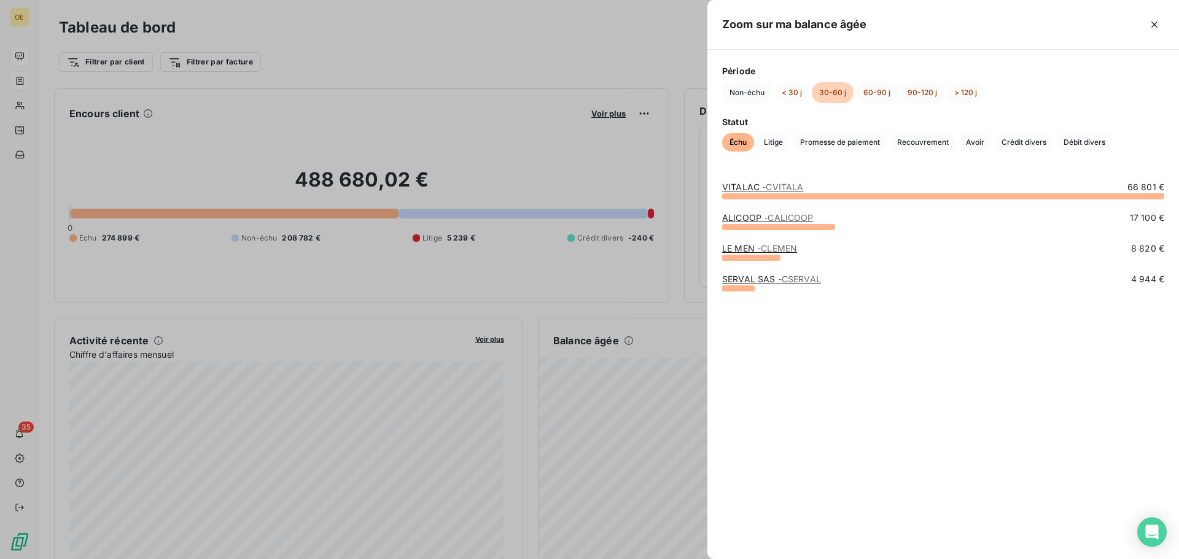
click at [742, 217] on link "ALICOOP - CALICOOP" at bounding box center [767, 217] width 91 height 10
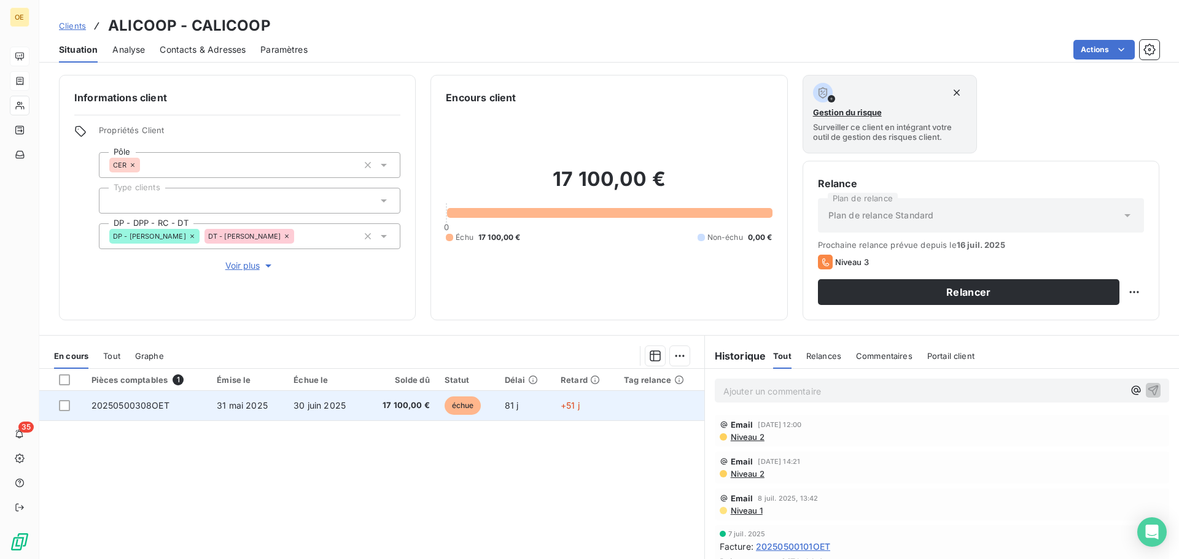
click at [352, 411] on td "30 juin 2025" at bounding box center [325, 405] width 79 height 29
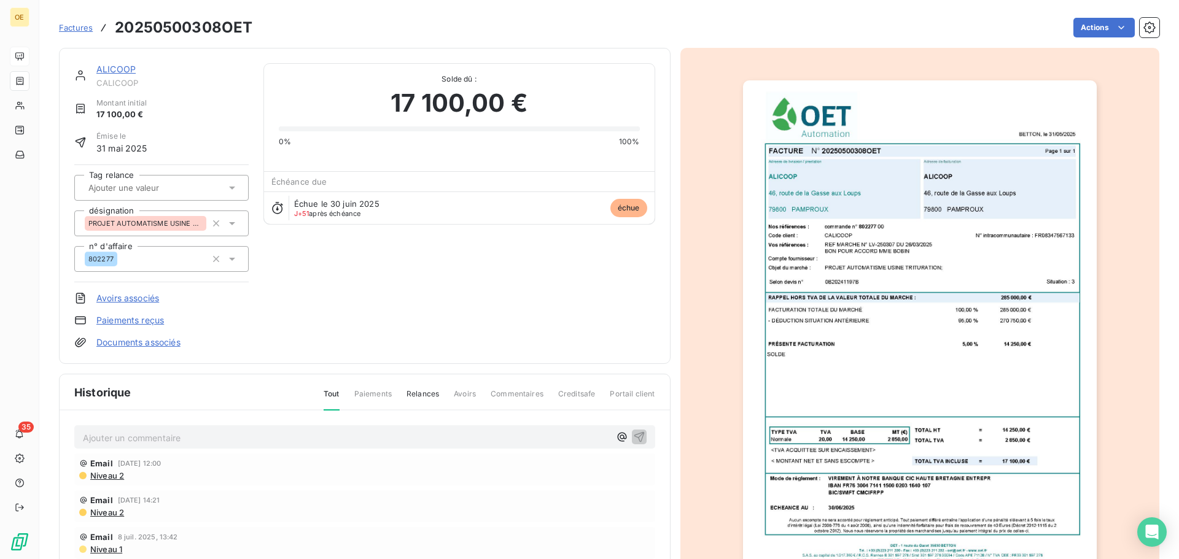
click at [525, 307] on div "ALICOOP CALICOOP Montant initial 17 100,00 € Émise le [DATE] Tag relance désign…" at bounding box center [364, 205] width 581 height 285
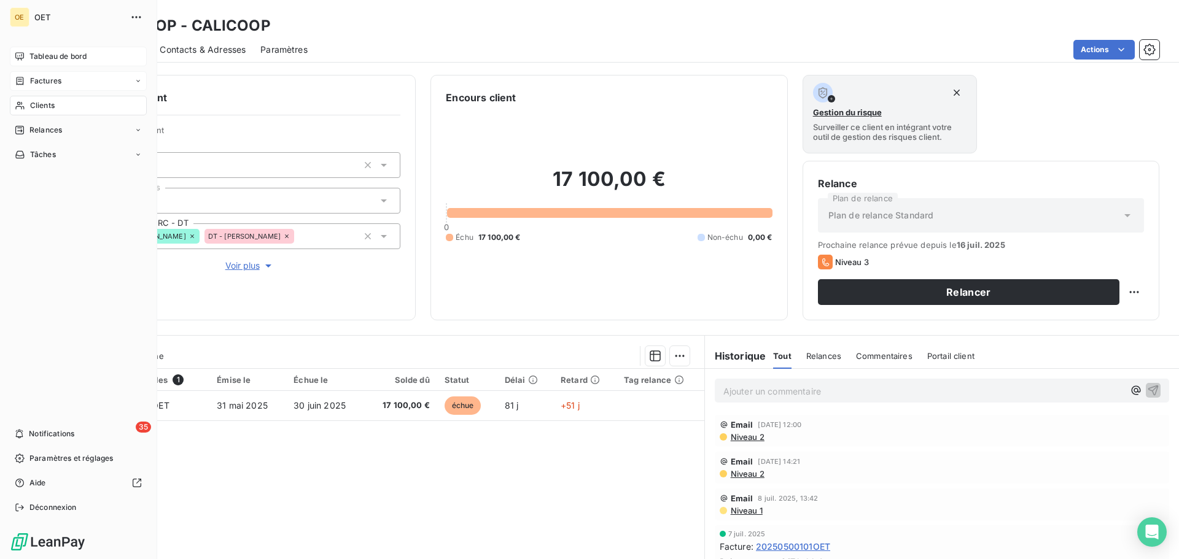
click at [25, 54] on div "Tableau de bord" at bounding box center [78, 57] width 137 height 20
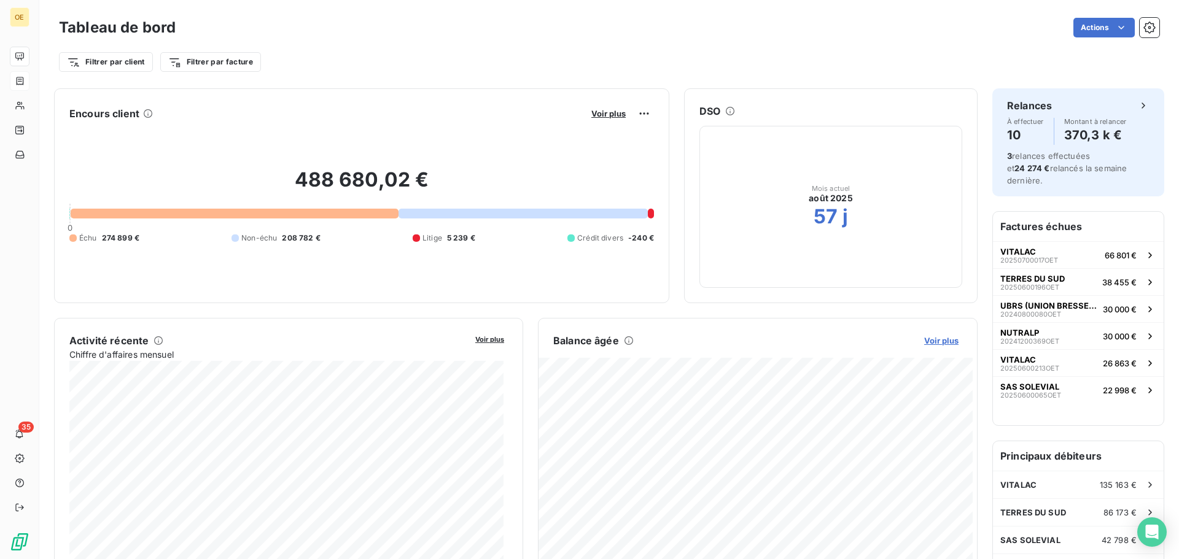
click at [939, 344] on span "Voir plus" at bounding box center [941, 341] width 34 height 10
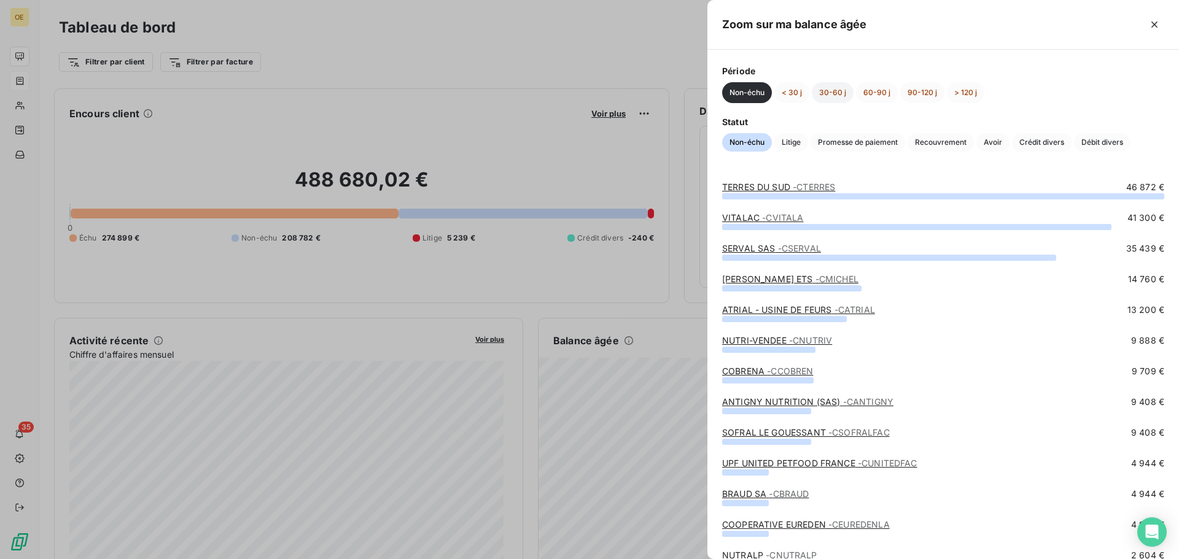
click at [835, 96] on button "30-60 j" at bounding box center [832, 92] width 42 height 21
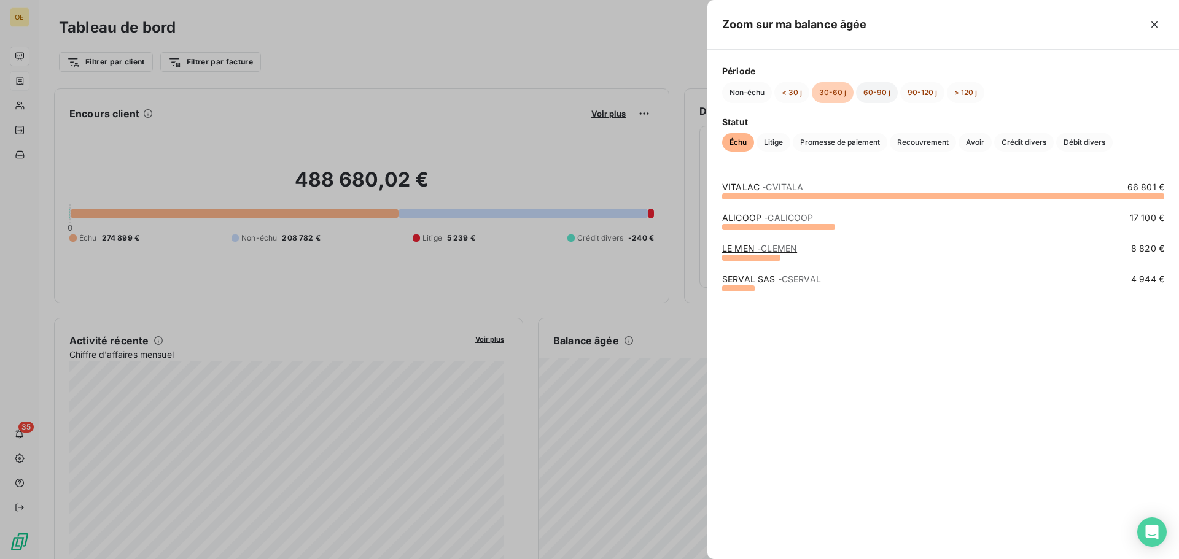
click at [874, 93] on button "60-90 j" at bounding box center [877, 92] width 42 height 21
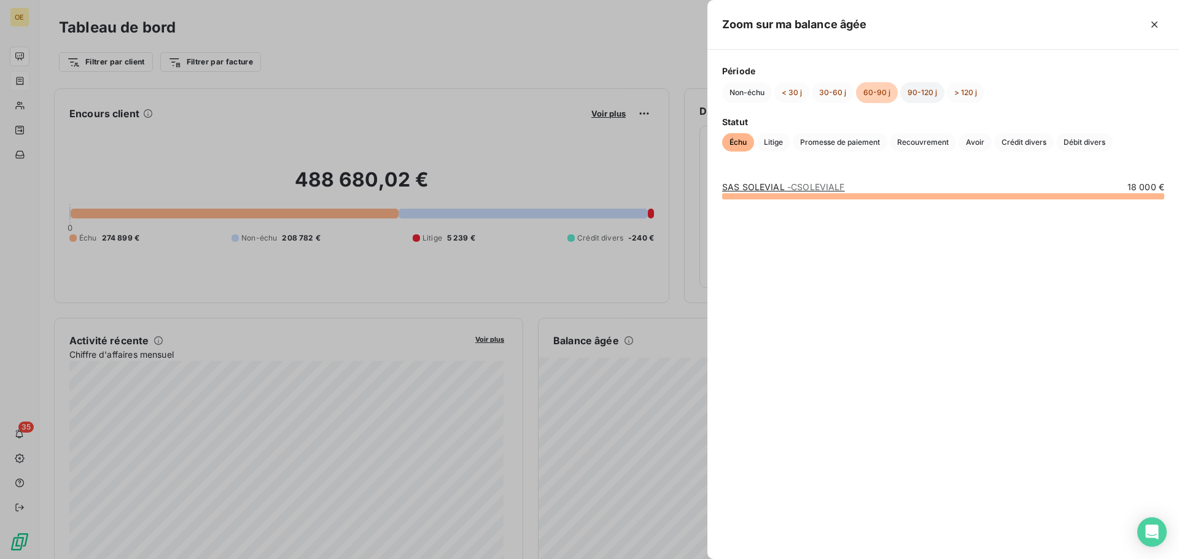
click at [924, 87] on button "90-120 j" at bounding box center [922, 92] width 44 height 21
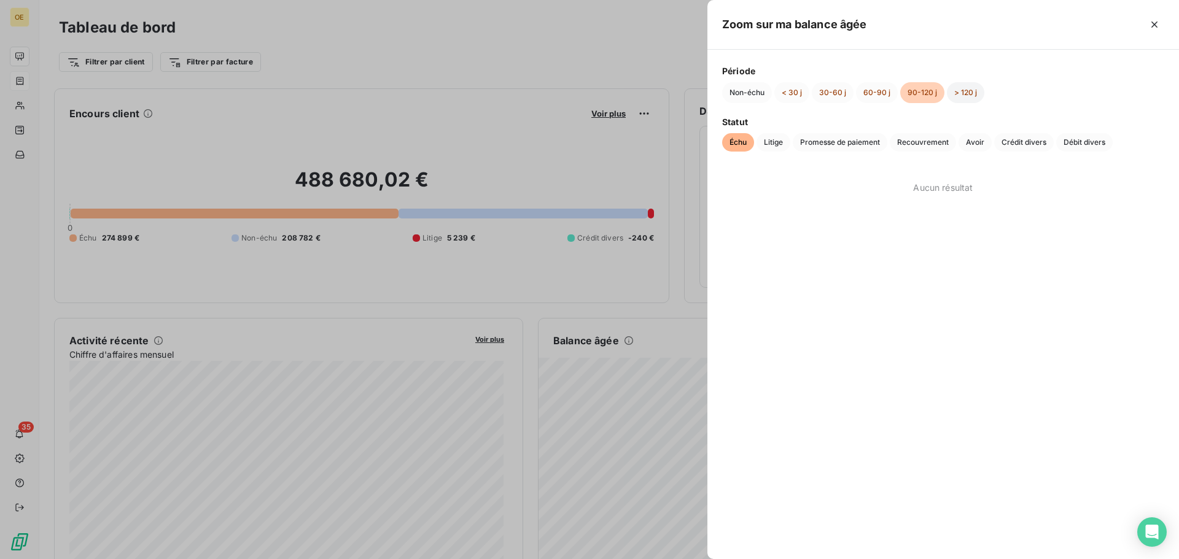
click at [971, 90] on button "> 120 j" at bounding box center [965, 92] width 37 height 21
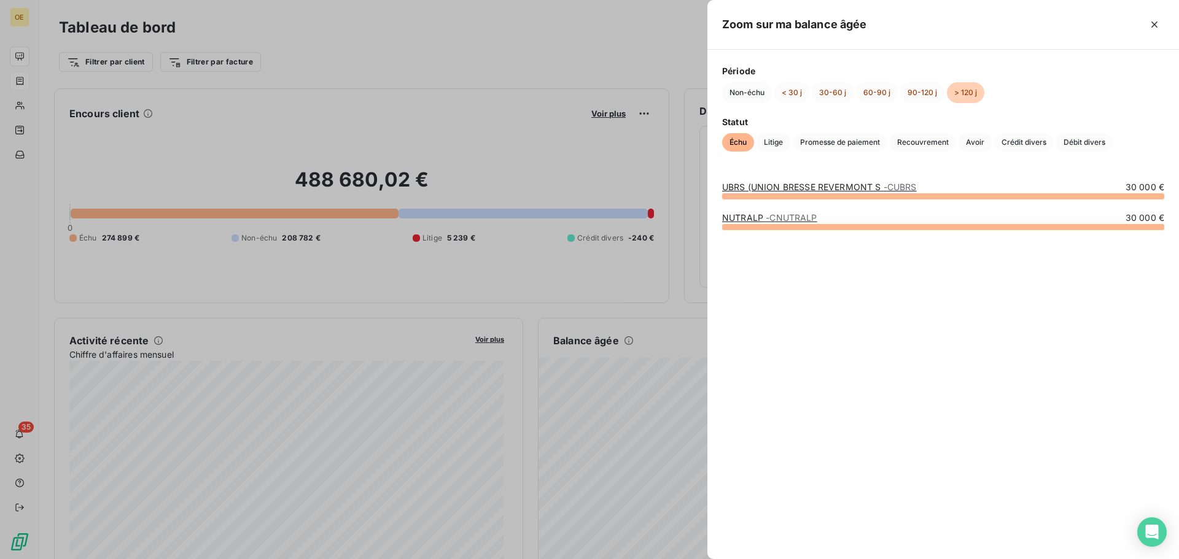
click at [782, 188] on link "UBRS (UNION BRESSE REVERMONT S - CUBRS" at bounding box center [819, 187] width 195 height 10
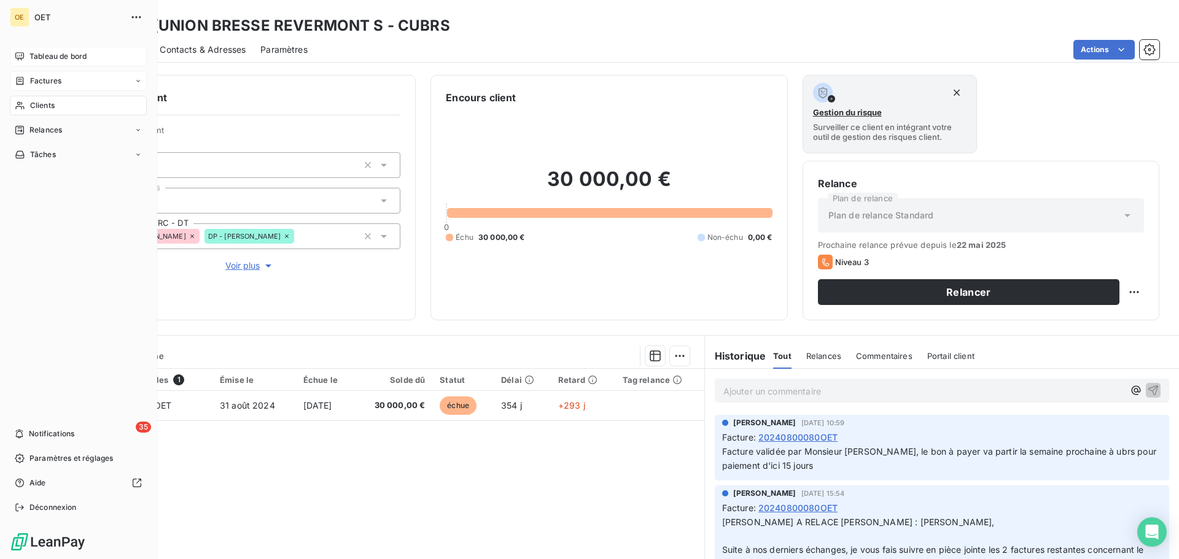
click at [24, 61] on div "Tableau de bord" at bounding box center [78, 57] width 137 height 20
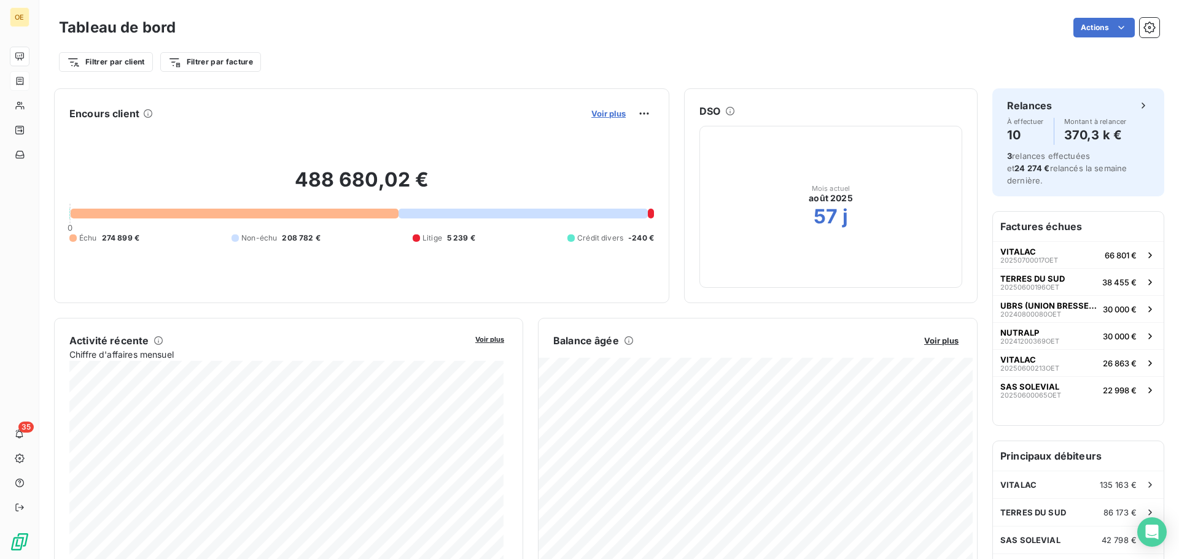
click at [605, 113] on span "Voir plus" at bounding box center [608, 114] width 34 height 10
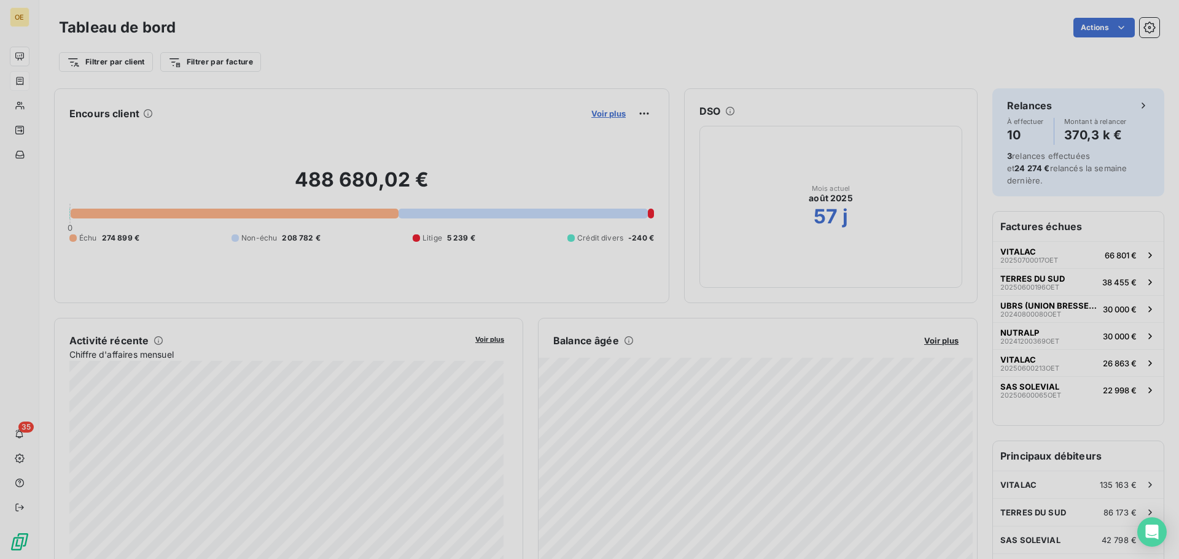
scroll to position [10, 10]
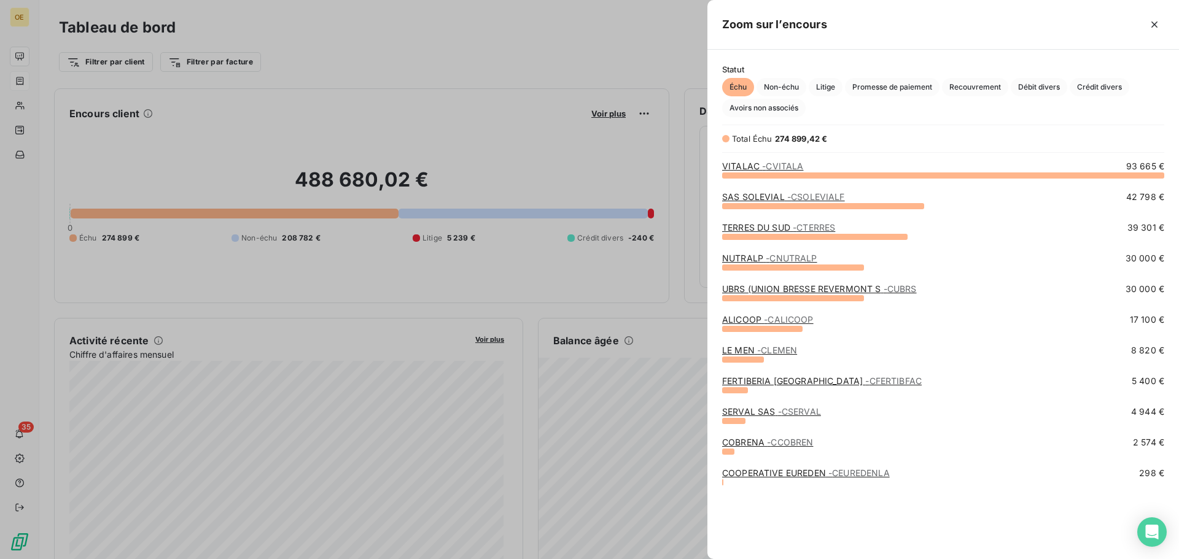
click at [691, 218] on div at bounding box center [589, 279] width 1179 height 559
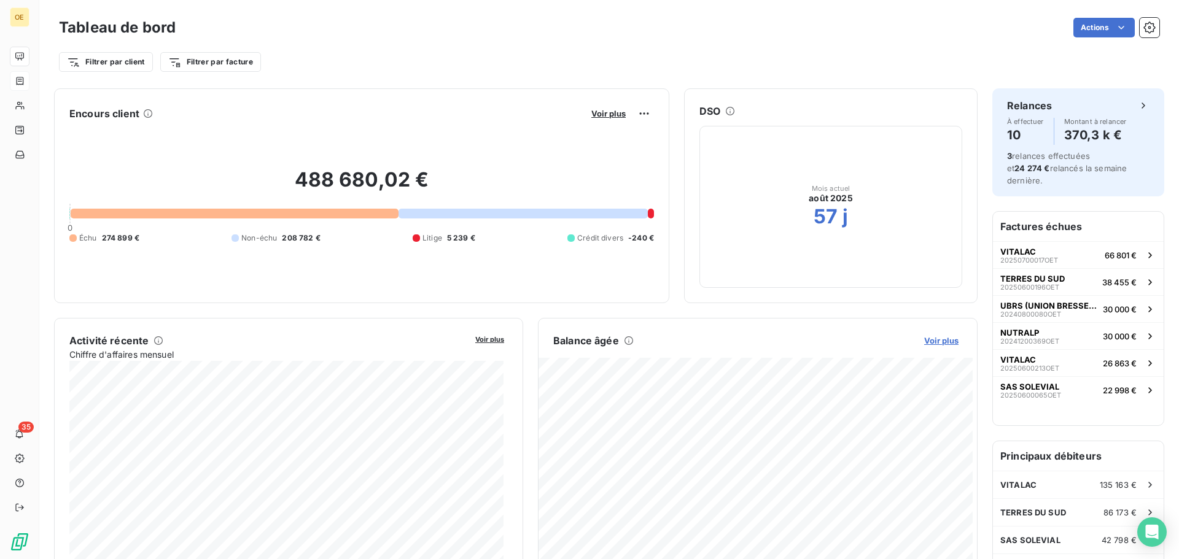
click at [930, 339] on span "Voir plus" at bounding box center [941, 341] width 34 height 10
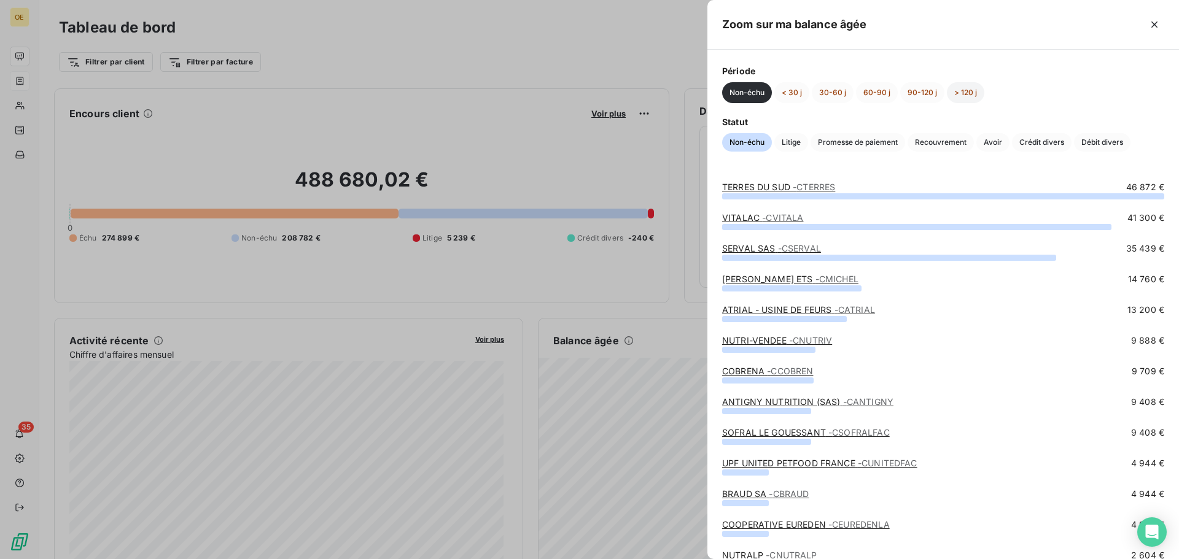
click at [967, 96] on button "> 120 j" at bounding box center [965, 92] width 37 height 21
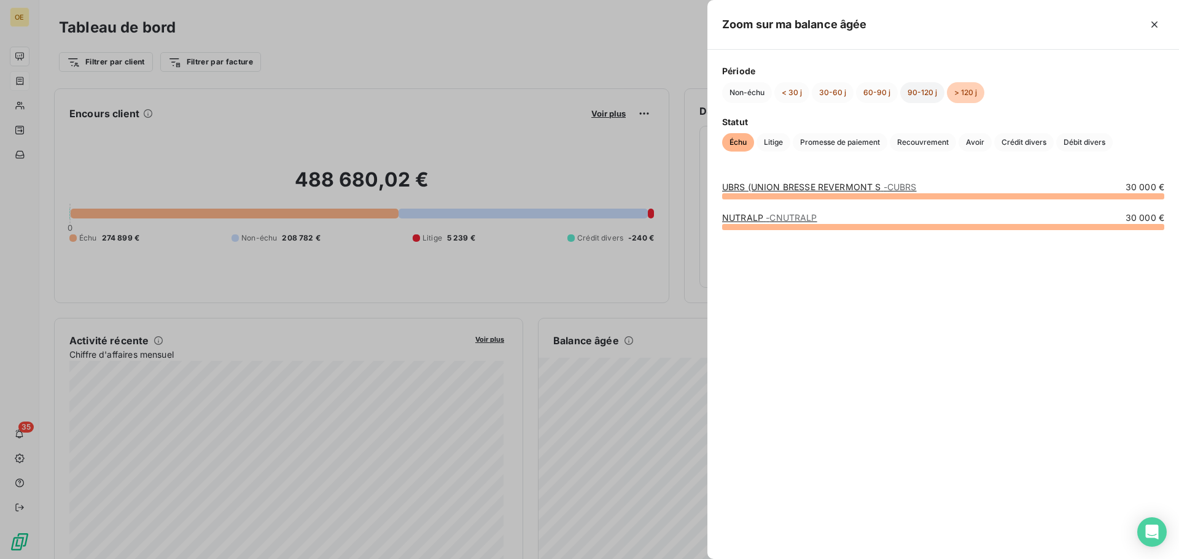
click at [922, 97] on button "90-120 j" at bounding box center [922, 92] width 44 height 21
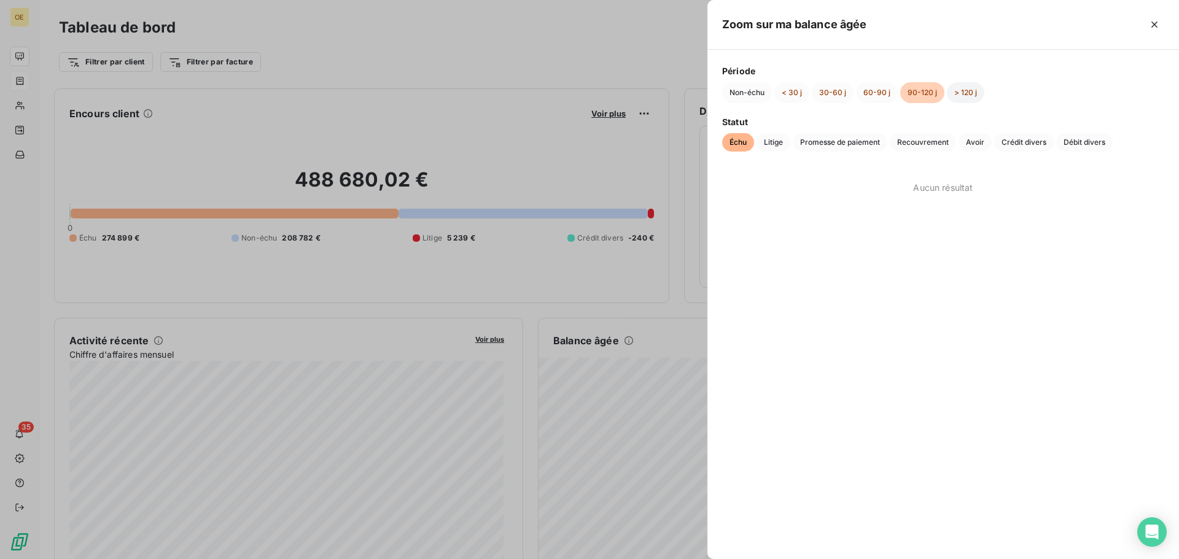
click at [951, 90] on button "> 120 j" at bounding box center [965, 92] width 37 height 21
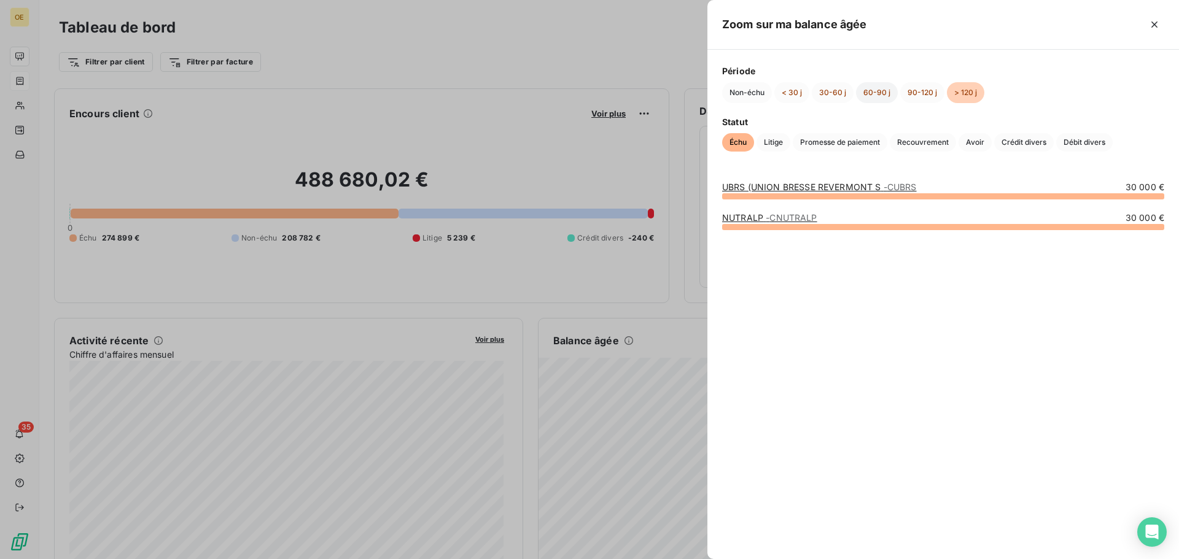
click at [885, 93] on button "60-90 j" at bounding box center [877, 92] width 42 height 21
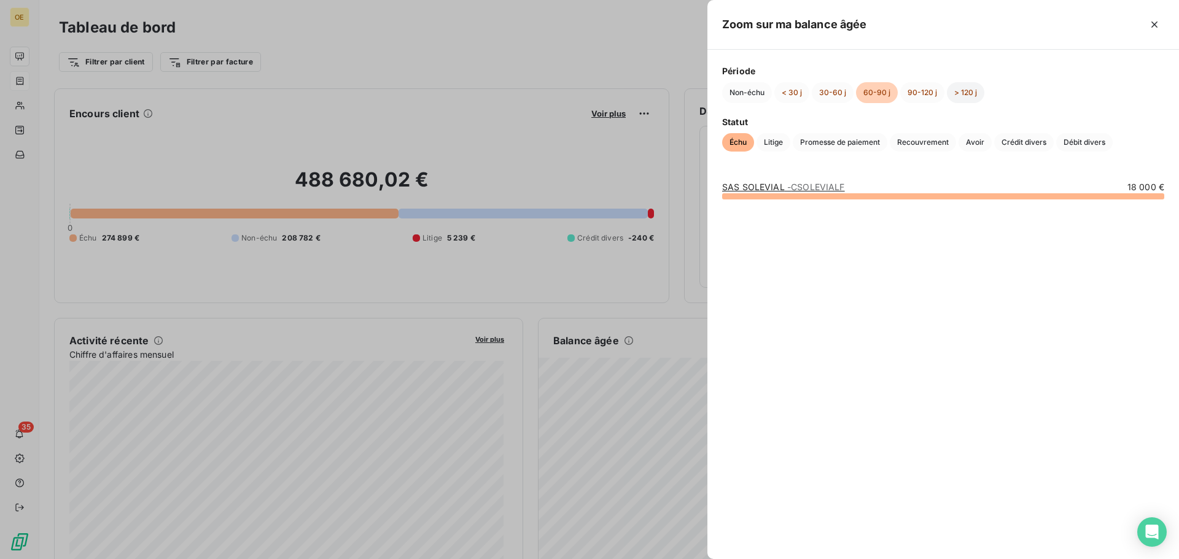
click at [956, 92] on button "> 120 j" at bounding box center [965, 92] width 37 height 21
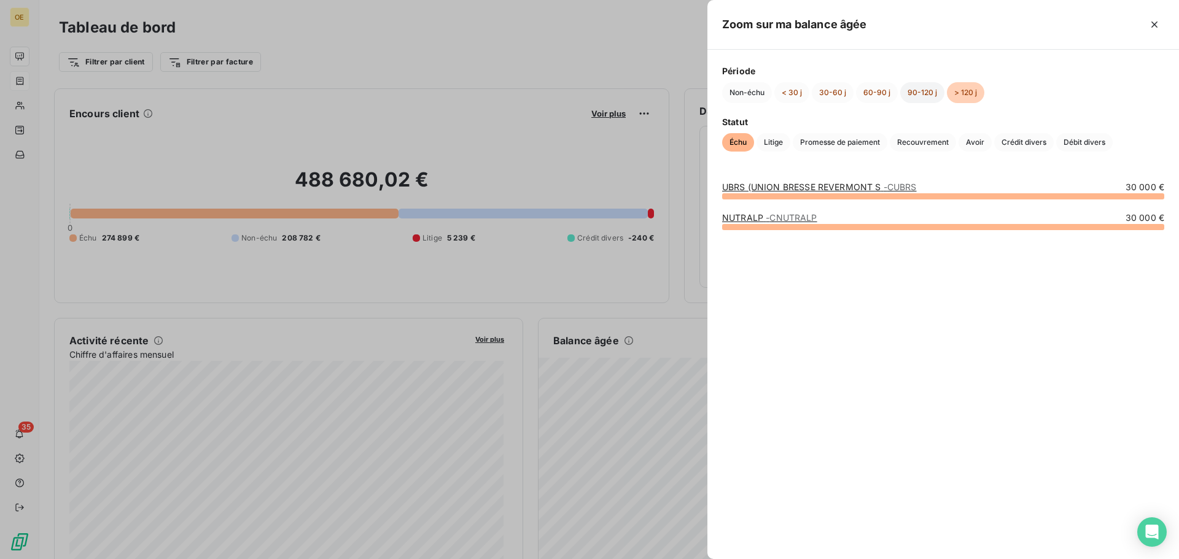
click at [926, 98] on button "90-120 j" at bounding box center [922, 92] width 44 height 21
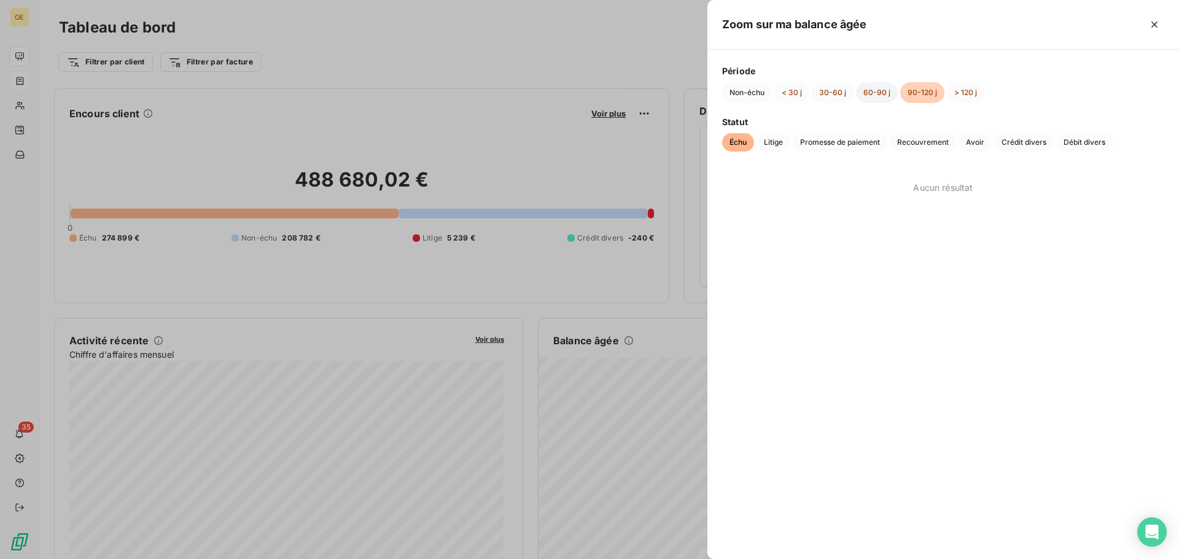
click at [878, 96] on button "60-90 j" at bounding box center [877, 92] width 42 height 21
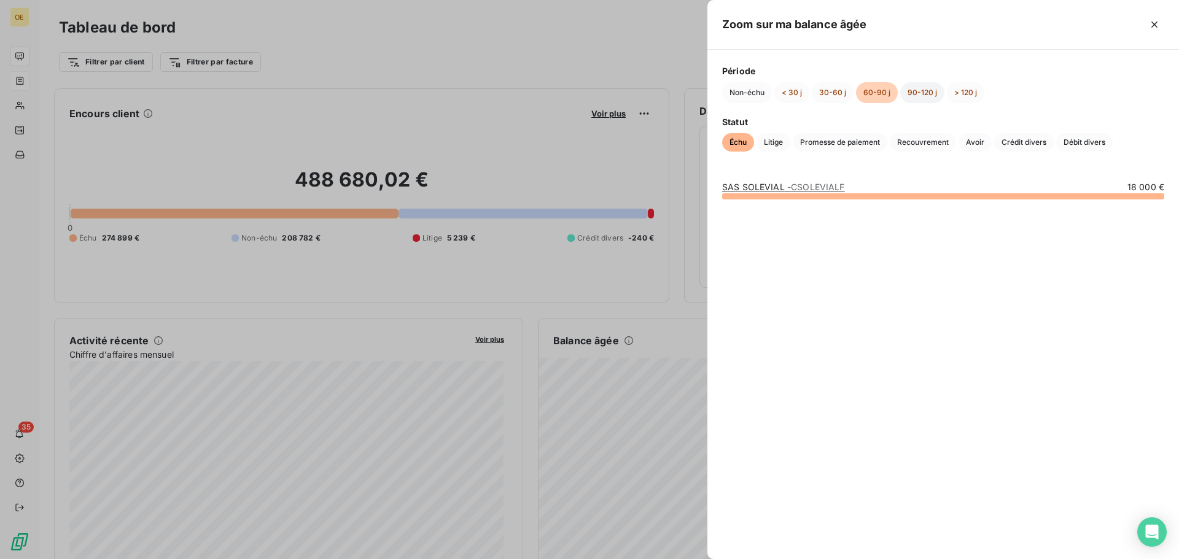
click at [912, 96] on button "90-120 j" at bounding box center [922, 92] width 44 height 21
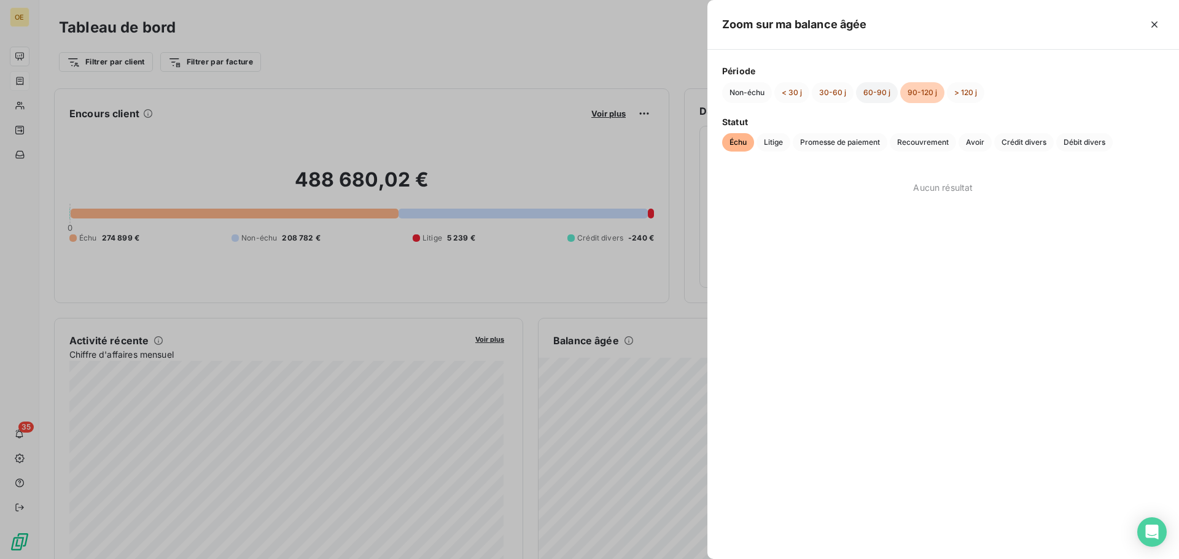
click at [873, 96] on button "60-90 j" at bounding box center [877, 92] width 42 height 21
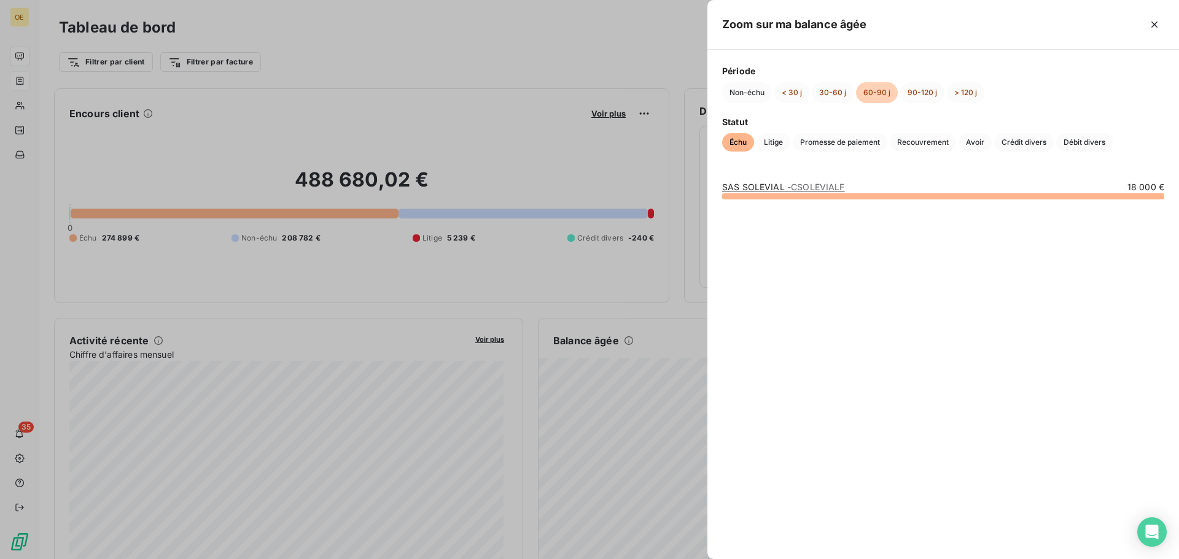
click at [821, 187] on span "- CSOLEVIALF" at bounding box center [816, 187] width 58 height 10
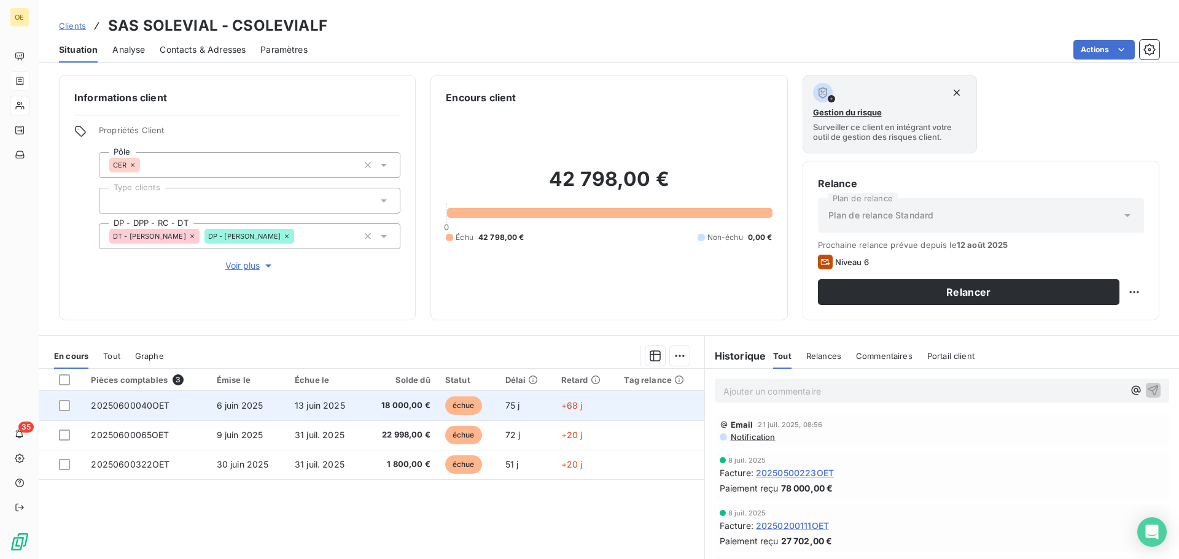
click at [328, 398] on td "13 juin 2025" at bounding box center [325, 405] width 76 height 29
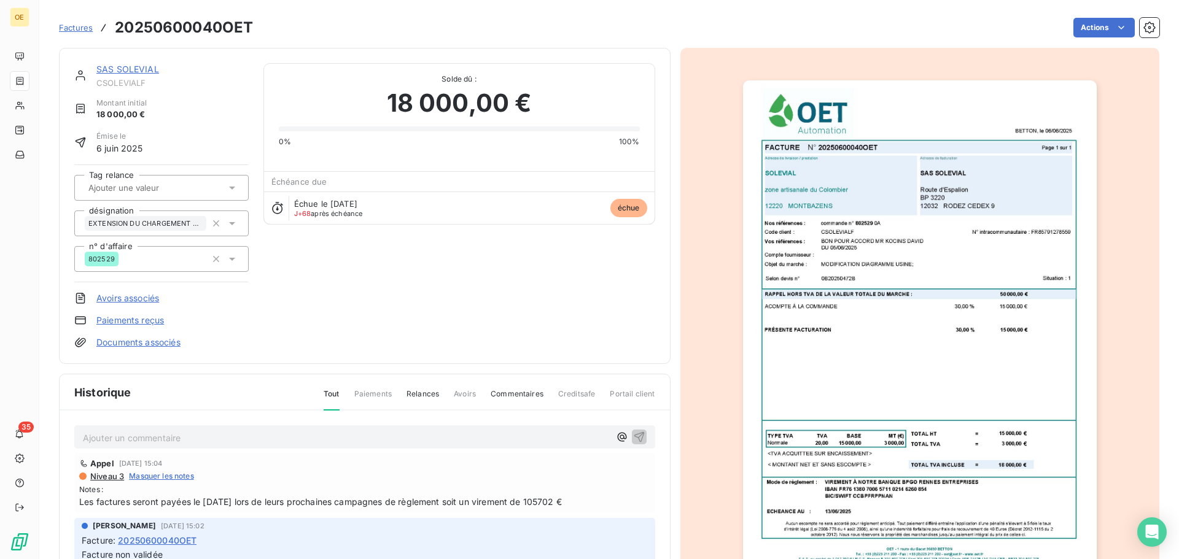
click at [595, 272] on div "SAS SOLEVIAL CSOLEVIALF Montant initial 18 000,00 € Émise le [DATE] Tag relance…" at bounding box center [364, 205] width 581 height 285
